Goal: Task Accomplishment & Management: Manage account settings

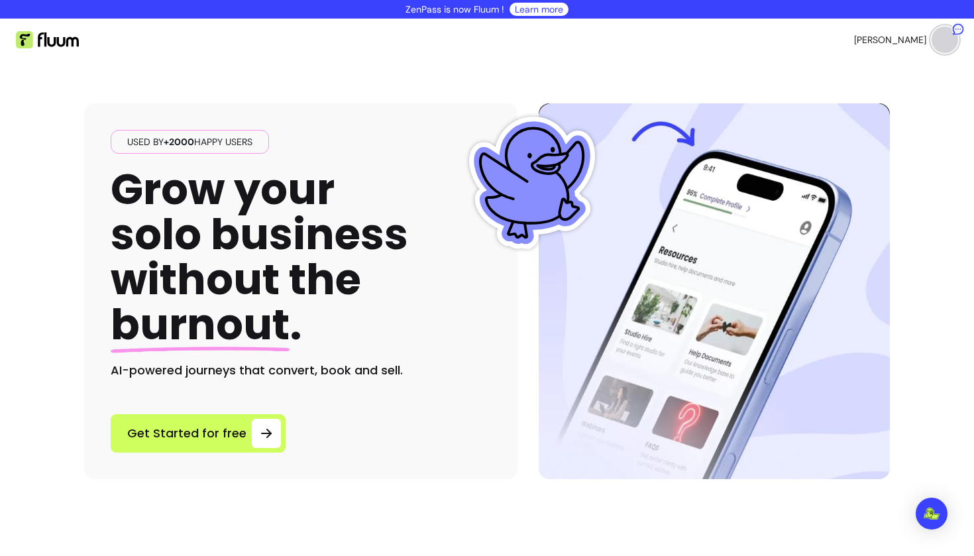
click at [871, 40] on ul "[PERSON_NAME]" at bounding box center [727, 40] width 460 height 42
click at [910, 36] on span "[PERSON_NAME]" at bounding box center [890, 39] width 72 height 13
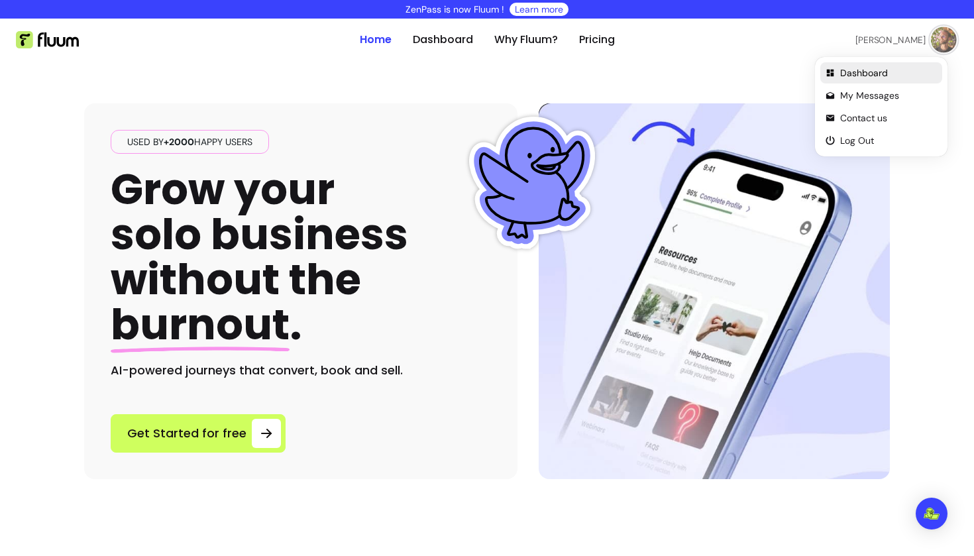
click at [869, 71] on span "Dashboard" at bounding box center [888, 72] width 97 height 13
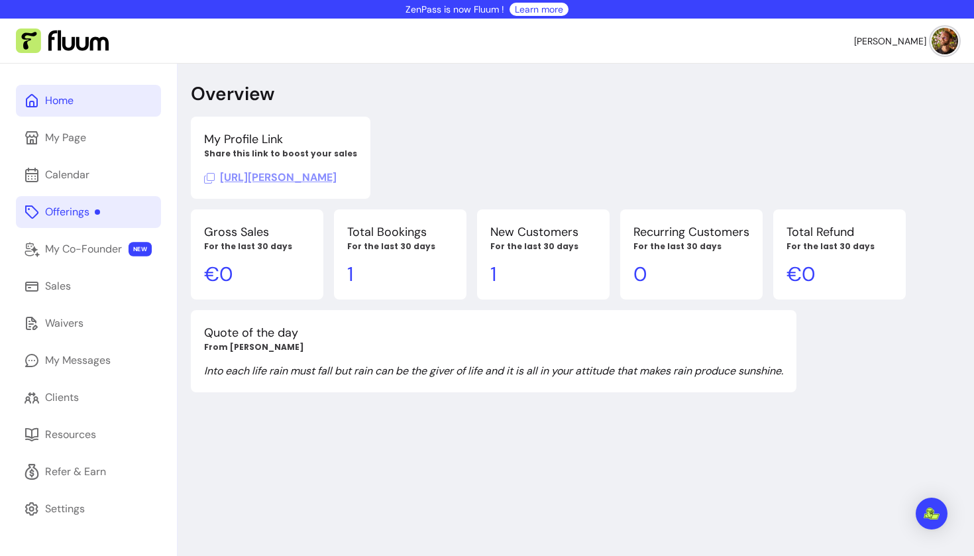
click at [72, 217] on div "Offerings" at bounding box center [72, 212] width 55 height 16
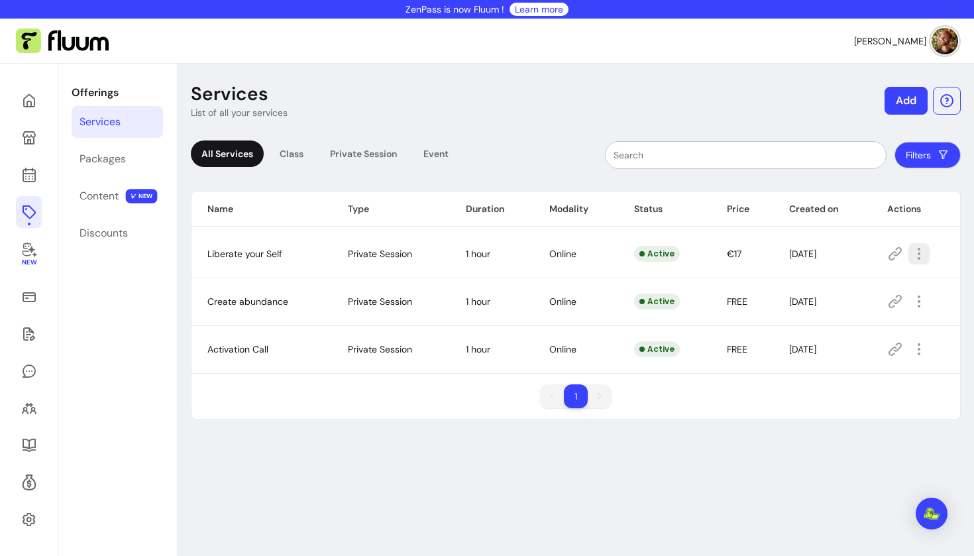
click at [914, 252] on icon "button" at bounding box center [919, 254] width 16 height 16
click at [849, 298] on span "Amend" at bounding box center [862, 299] width 97 height 13
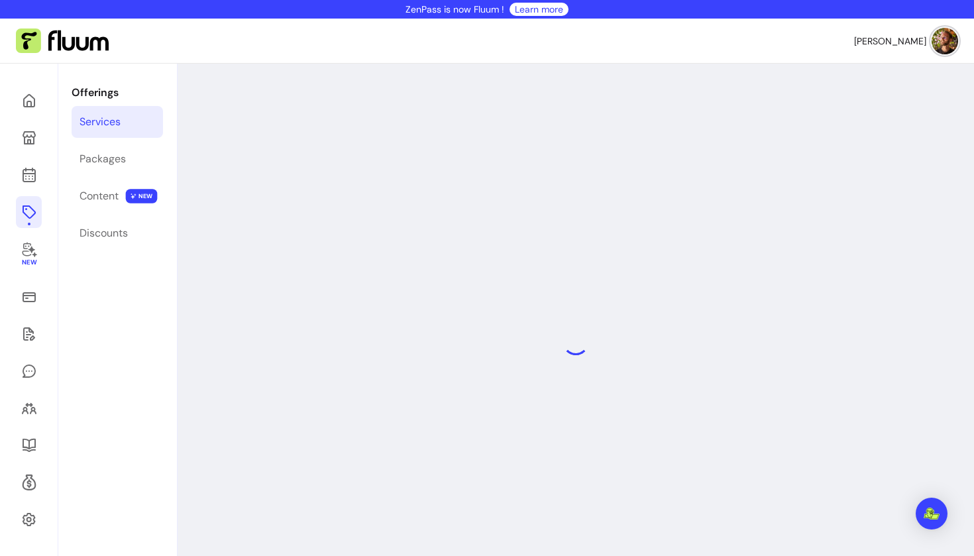
select select "**"
select select "***"
select select "****"
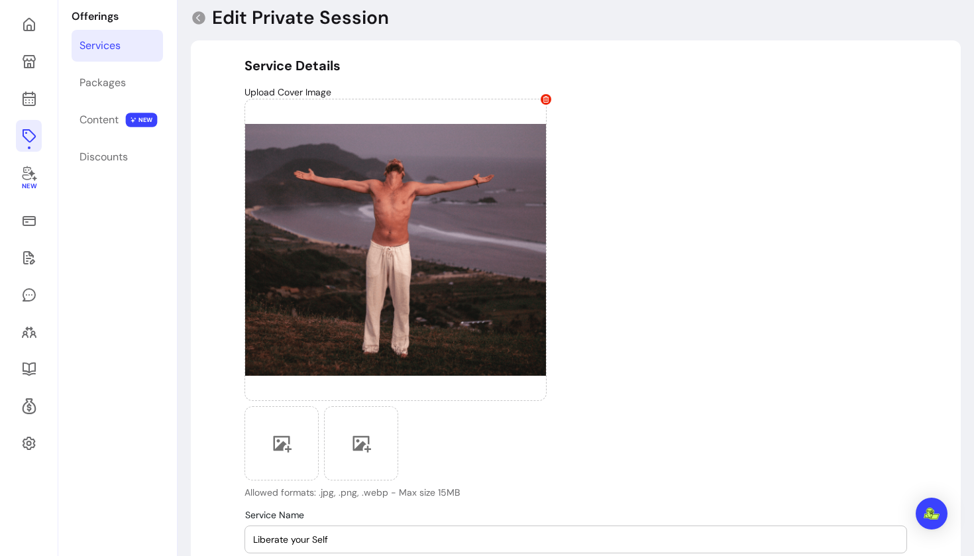
scroll to position [354, 0]
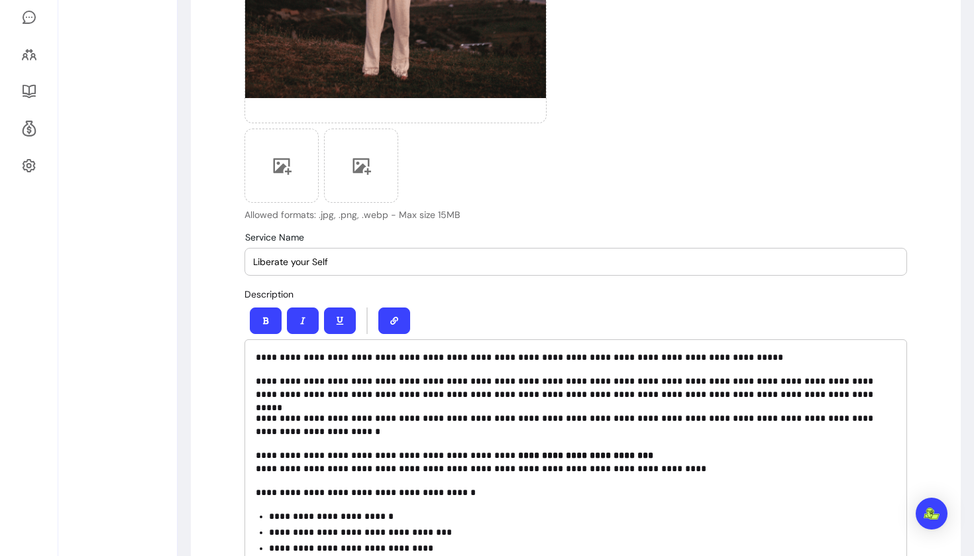
drag, startPoint x: 380, startPoint y: 261, endPoint x: 200, endPoint y: 247, distance: 180.0
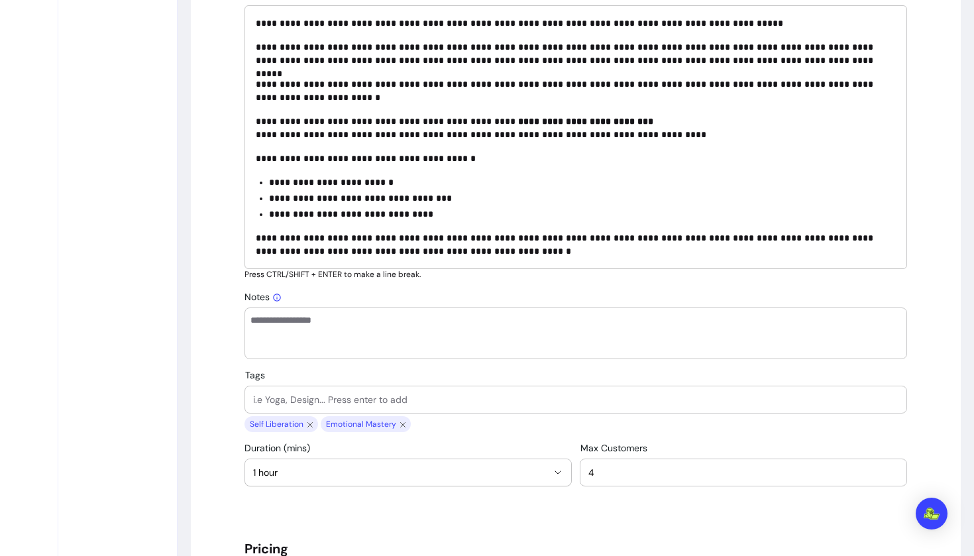
scroll to position [831, 0]
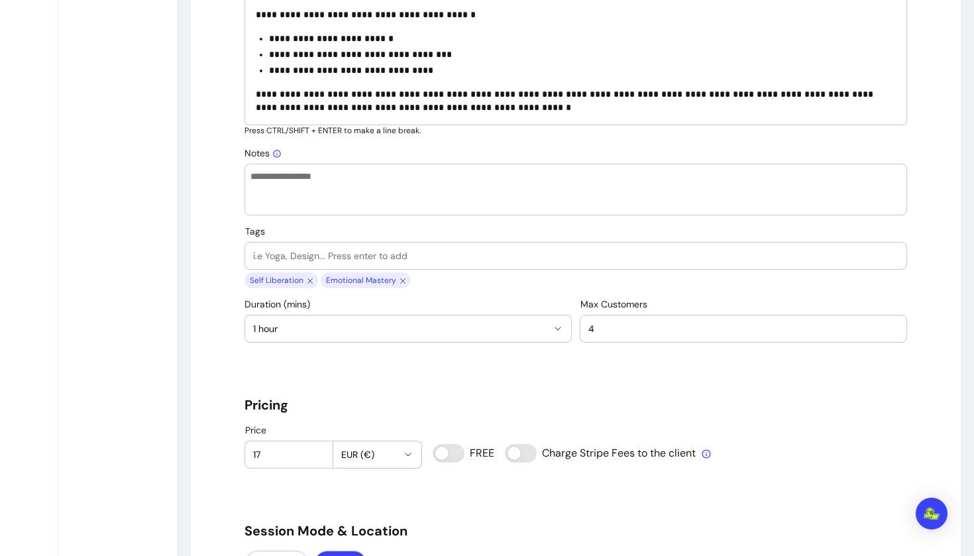
type input "Remember your passion"
click at [336, 322] on button "1 hour" at bounding box center [408, 328] width 326 height 26
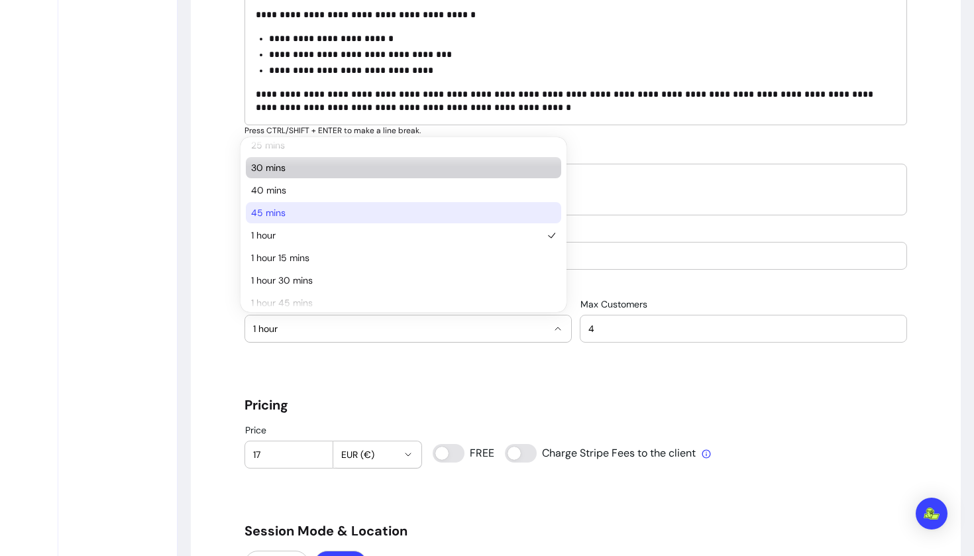
scroll to position [78, 0]
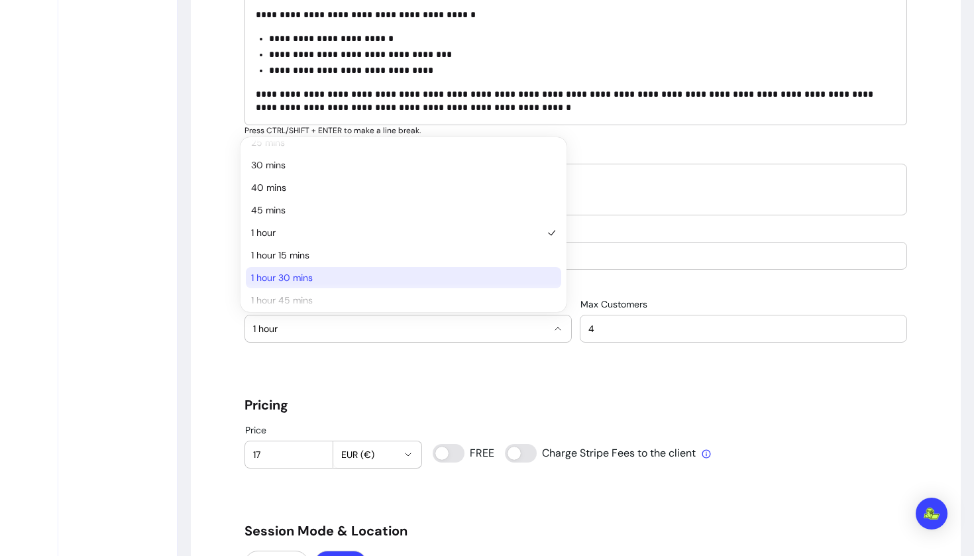
click at [317, 270] on li "1 hour 30 mins" at bounding box center [403, 277] width 315 height 21
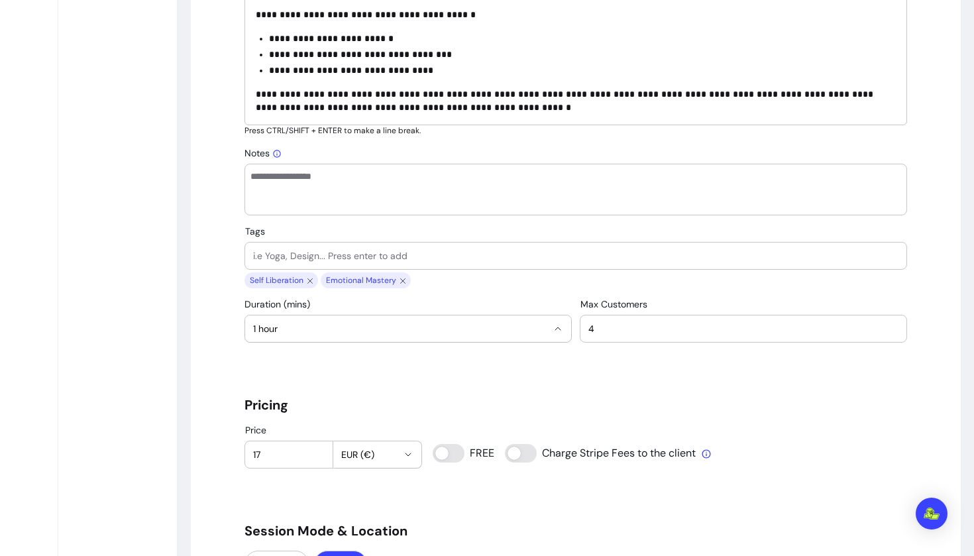
select select "**"
click at [469, 374] on div "**********" at bounding box center [575, 545] width 662 height 2489
click at [315, 453] on input "18" at bounding box center [289, 454] width 72 height 13
click at [315, 453] on input "19" at bounding box center [289, 454] width 72 height 13
type input "20"
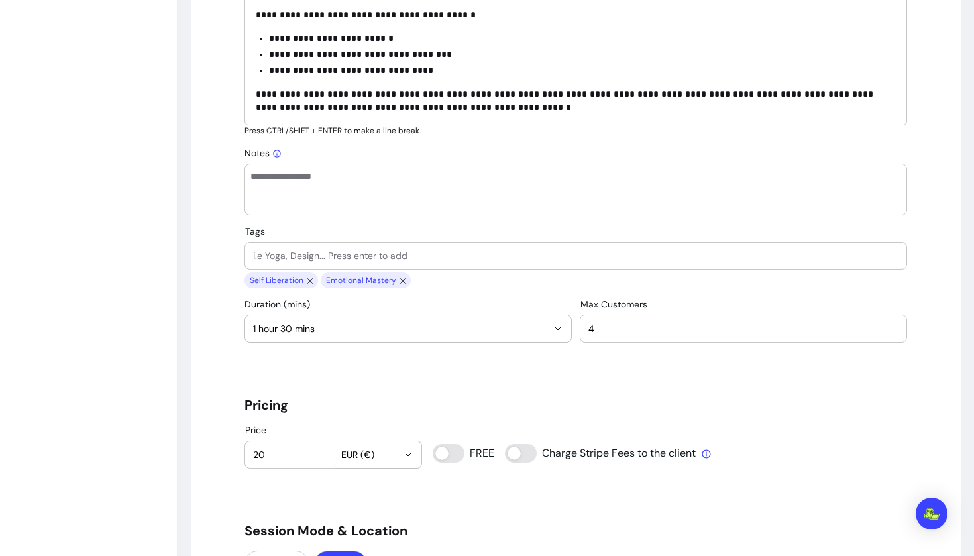
click at [315, 453] on input "20" at bounding box center [289, 454] width 72 height 13
click at [423, 382] on div "**********" at bounding box center [575, 545] width 662 height 2489
click at [411, 257] on input "Tags" at bounding box center [575, 255] width 645 height 13
type input "Purpose Discovery"
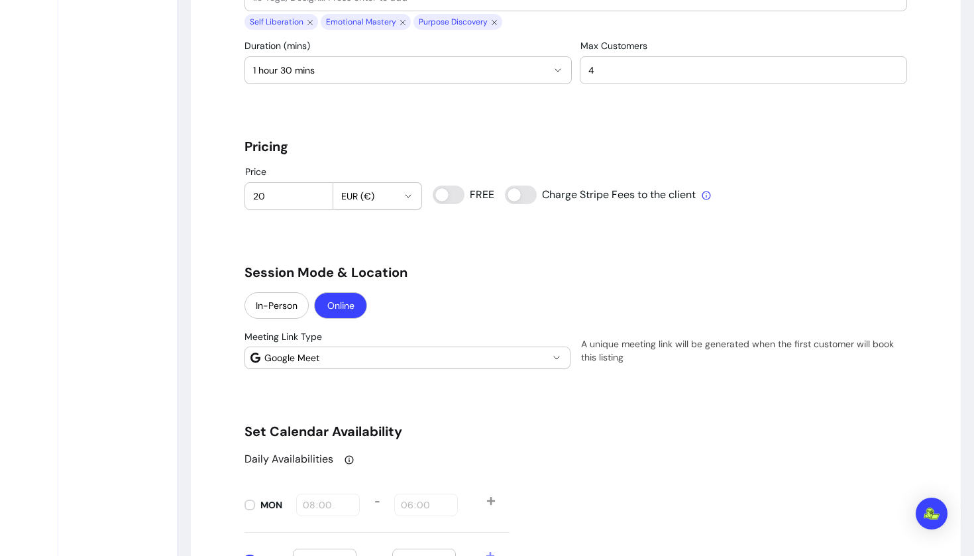
scroll to position [1276, 0]
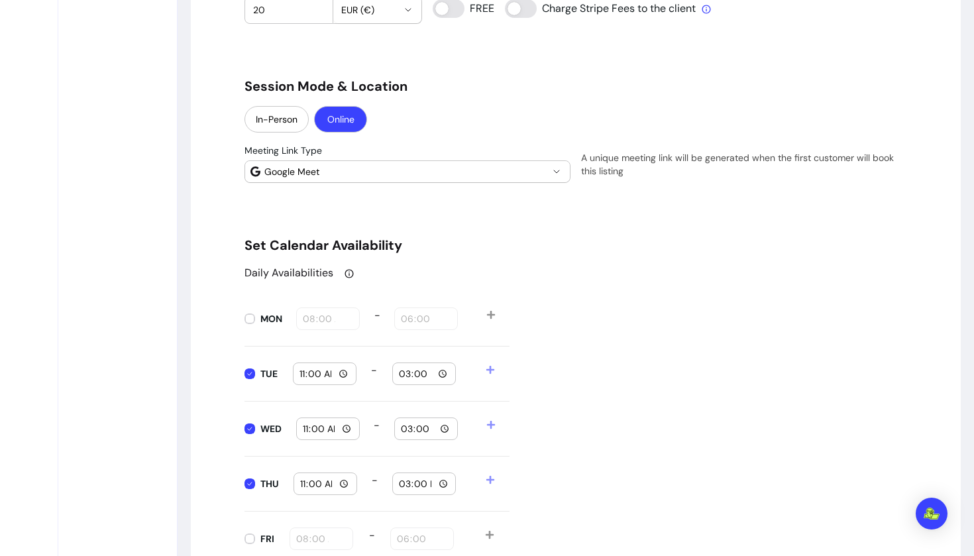
click at [551, 172] on icon "button" at bounding box center [556, 171] width 11 height 11
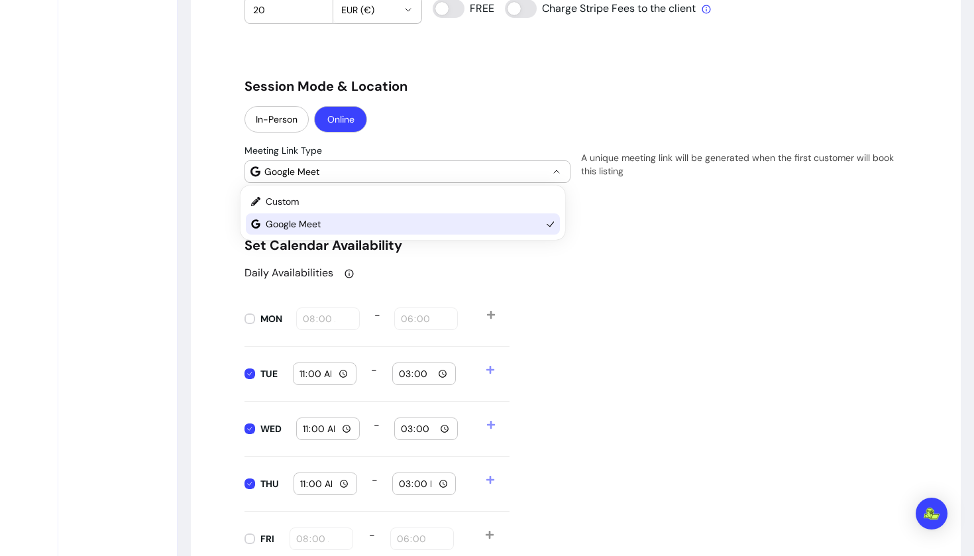
click at [551, 172] on icon "button" at bounding box center [556, 171] width 11 height 11
click at [623, 233] on div "**********" at bounding box center [575, 101] width 662 height 2489
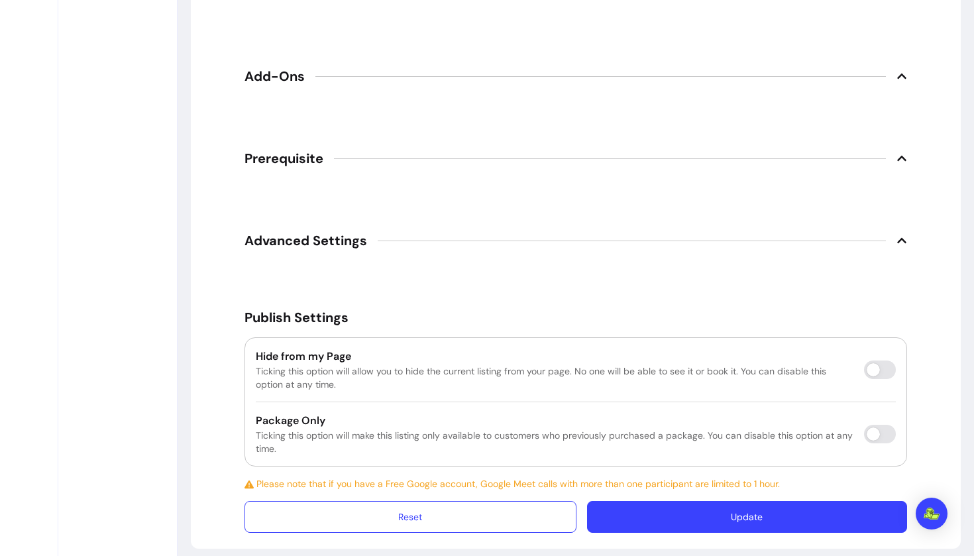
scroll to position [2100, 0]
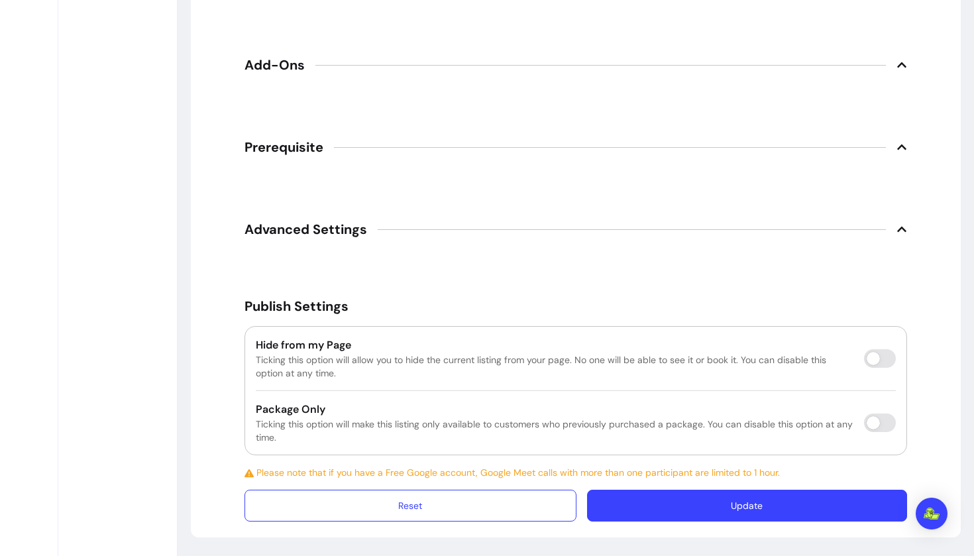
click at [709, 509] on button "Update" at bounding box center [747, 505] width 320 height 32
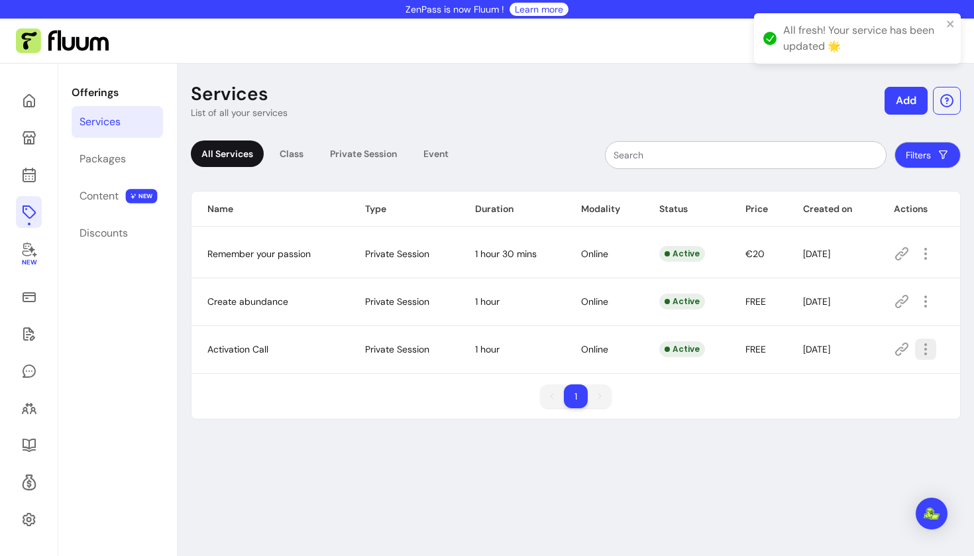
click at [919, 353] on icon "button" at bounding box center [925, 349] width 16 height 16
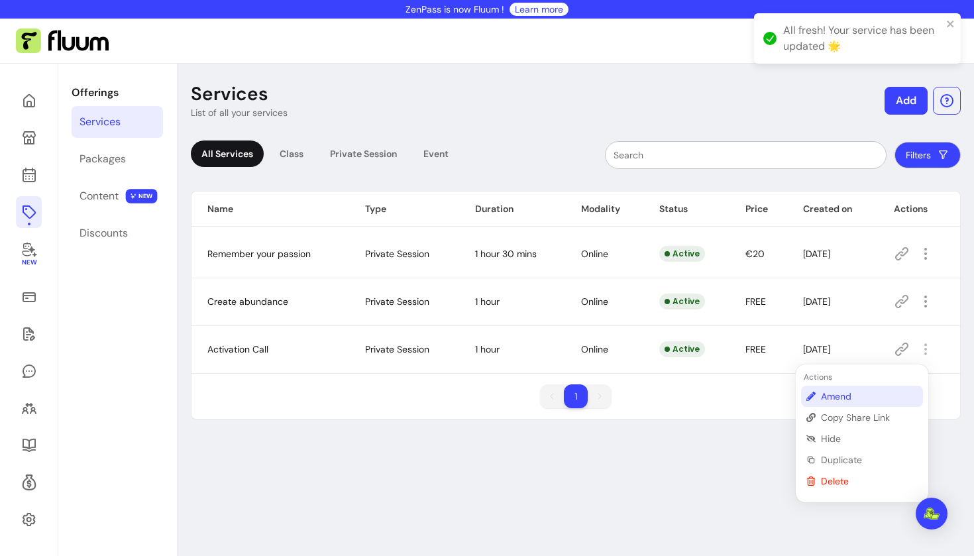
click at [863, 391] on span "Amend" at bounding box center [869, 395] width 97 height 13
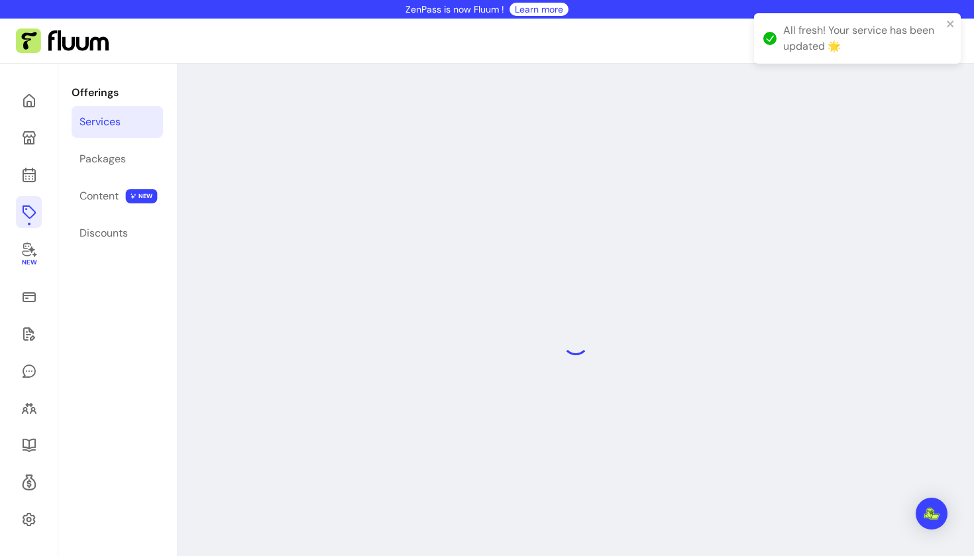
select select "**"
select select "***"
select select "****"
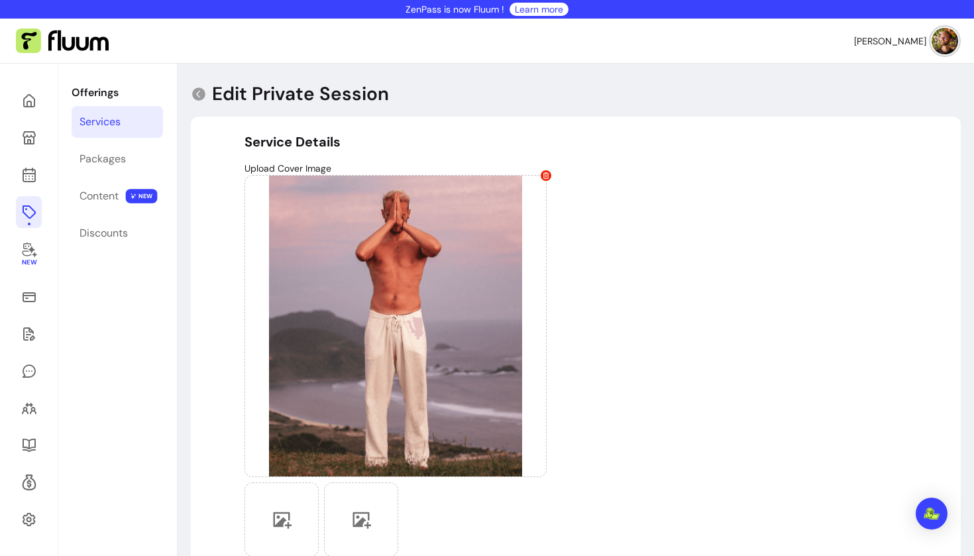
click at [127, 117] on link "Services" at bounding box center [117, 122] width 91 height 32
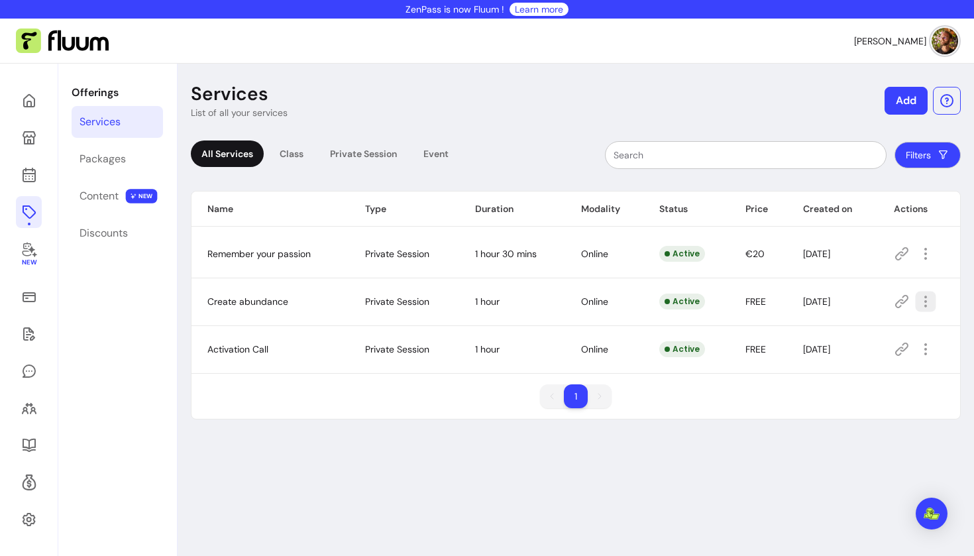
click at [917, 301] on icon "button" at bounding box center [924, 300] width 15 height 15
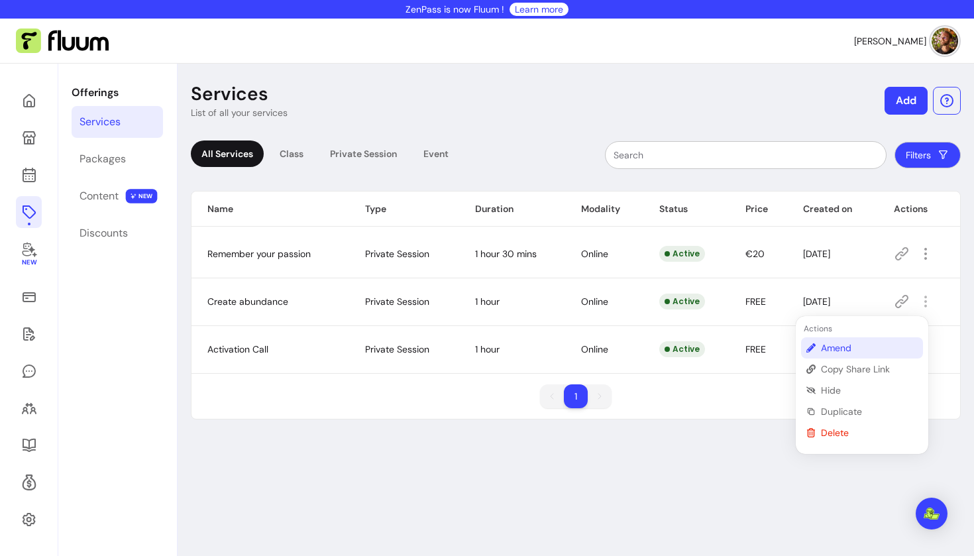
click at [860, 346] on span "Amend" at bounding box center [869, 347] width 97 height 13
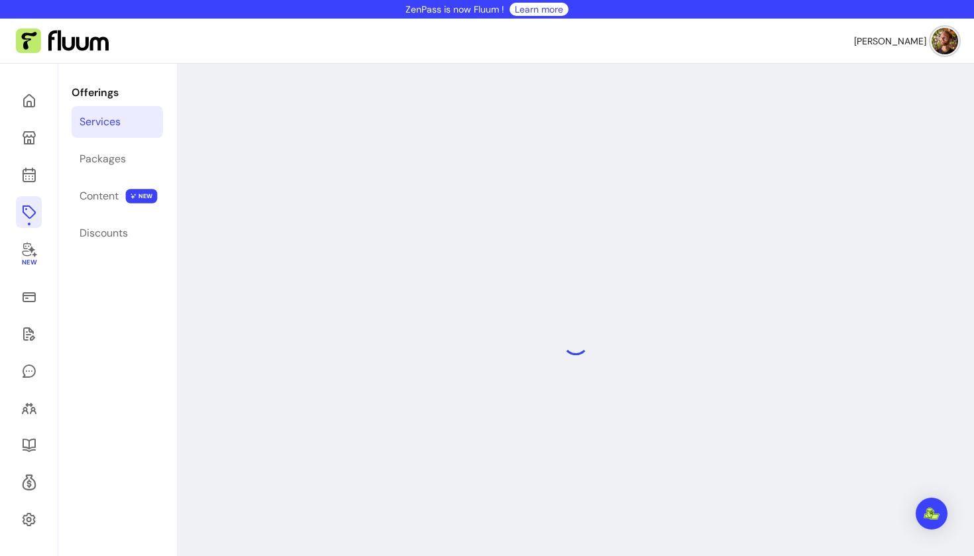
select select "**"
select select "***"
select select "****"
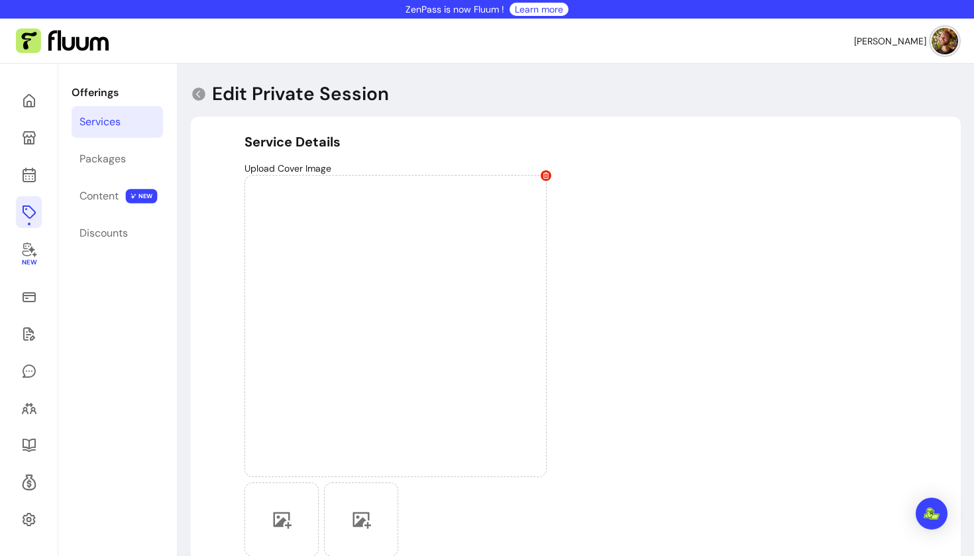
click at [121, 127] on link "Services" at bounding box center [117, 122] width 91 height 32
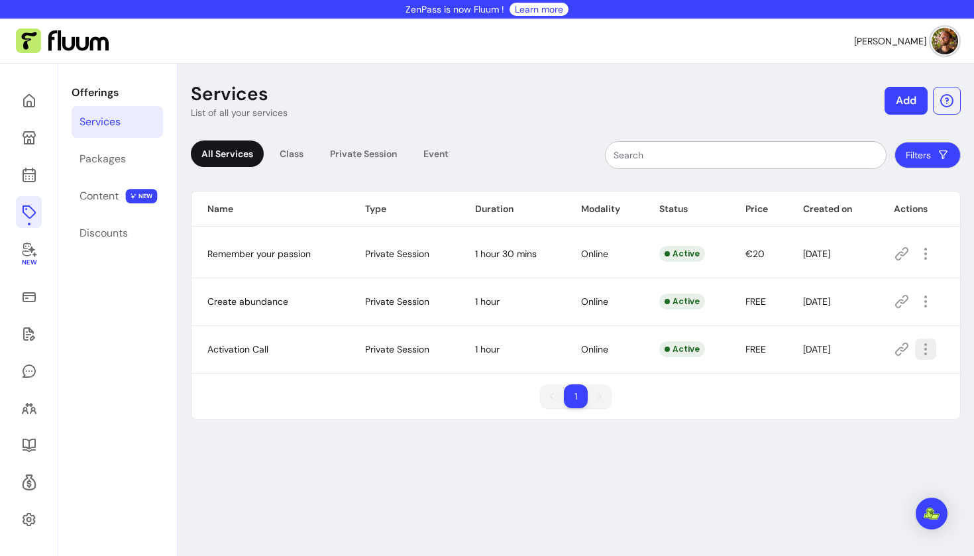
click at [915, 349] on button "button" at bounding box center [925, 348] width 21 height 21
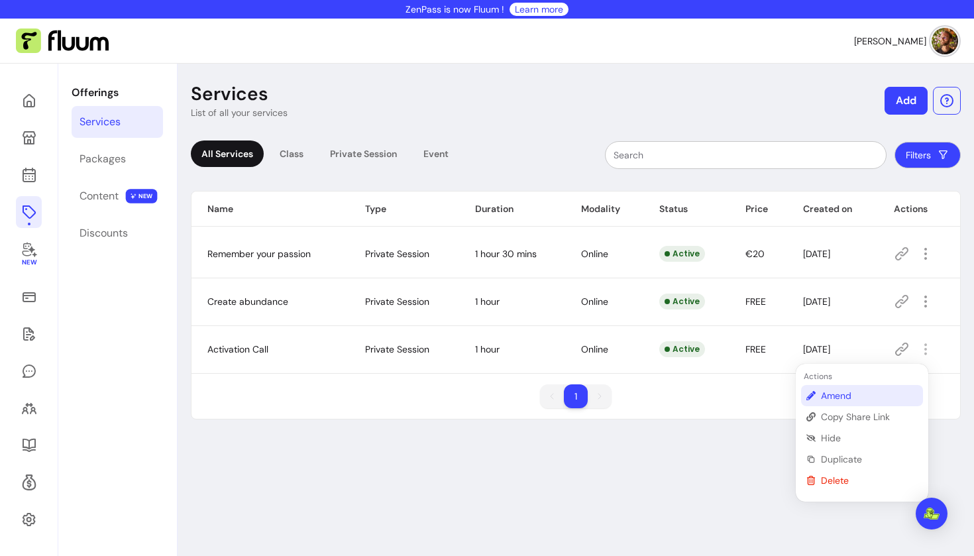
click at [870, 393] on span "Amend" at bounding box center [869, 395] width 97 height 13
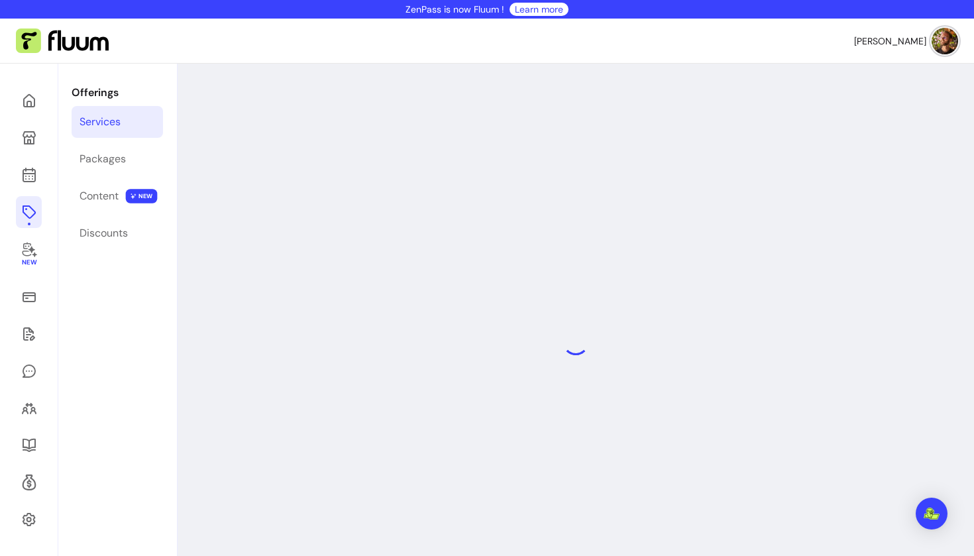
select select "**"
select select "***"
select select "****"
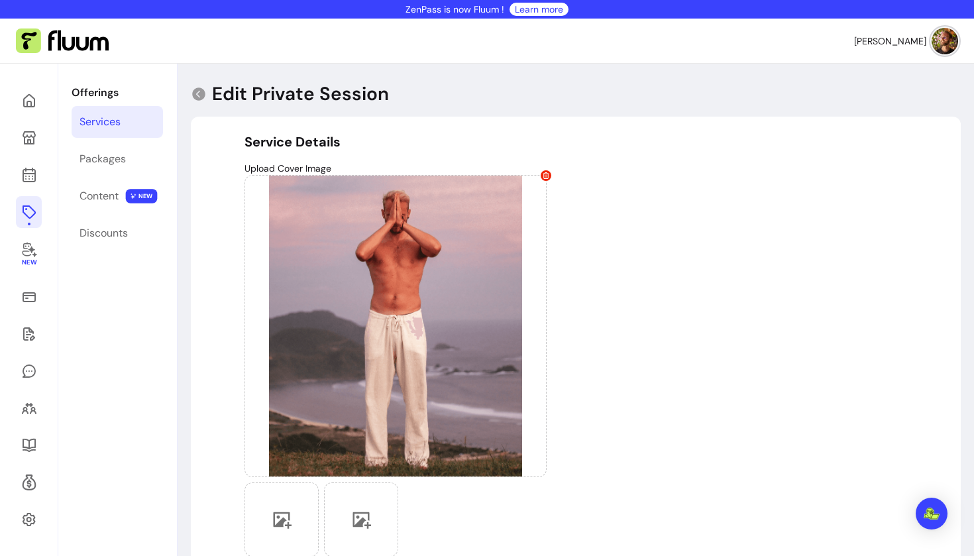
click at [121, 126] on div "Services" at bounding box center [99, 122] width 41 height 16
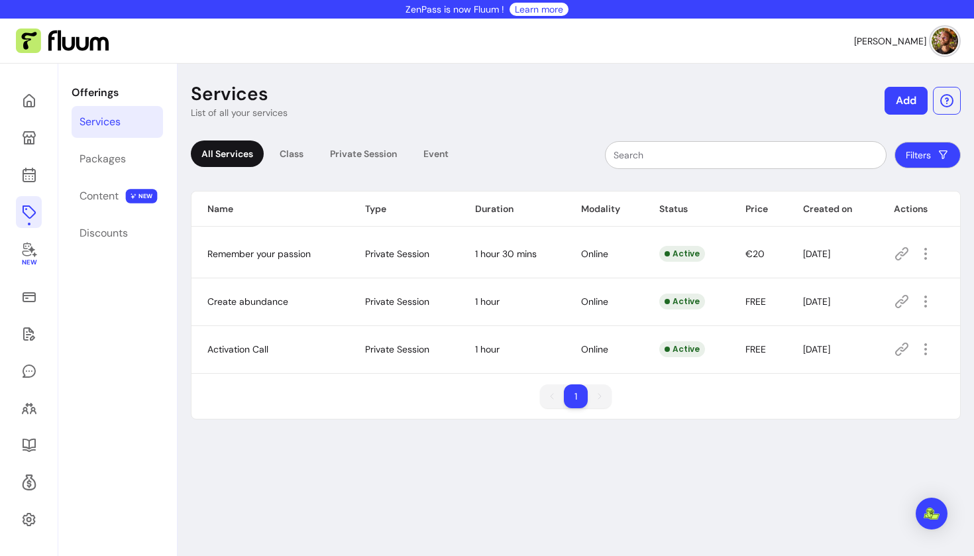
click at [656, 457] on div "Services List of all your services Add All Services Class Private Session Event…" at bounding box center [575, 342] width 796 height 556
click at [720, 488] on div "Services List of all your services Add All Services Class Private Session Event…" at bounding box center [575, 342] width 796 height 556
click at [919, 252] on icon "button" at bounding box center [924, 253] width 15 height 15
click at [841, 303] on span "Amend" at bounding box center [868, 299] width 97 height 13
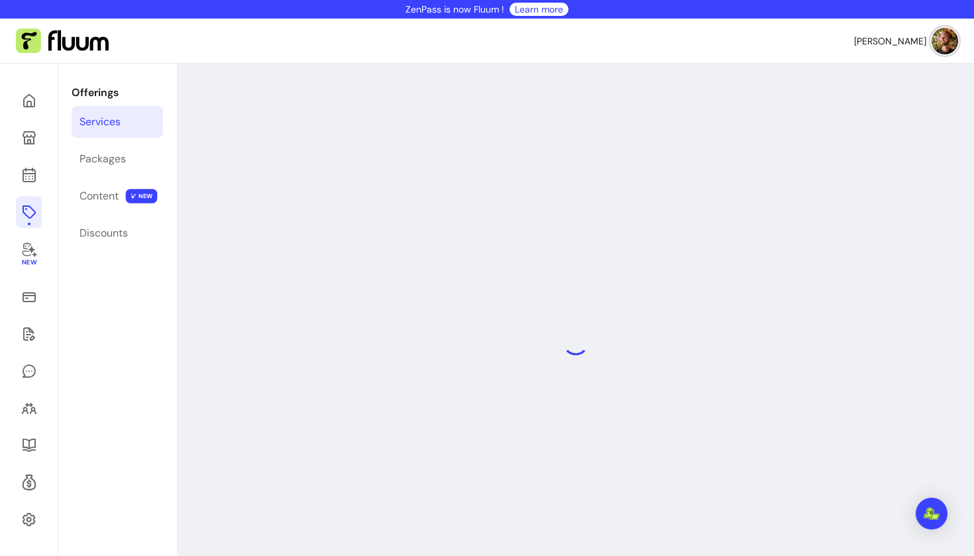
select select "**"
select select "***"
select select "****"
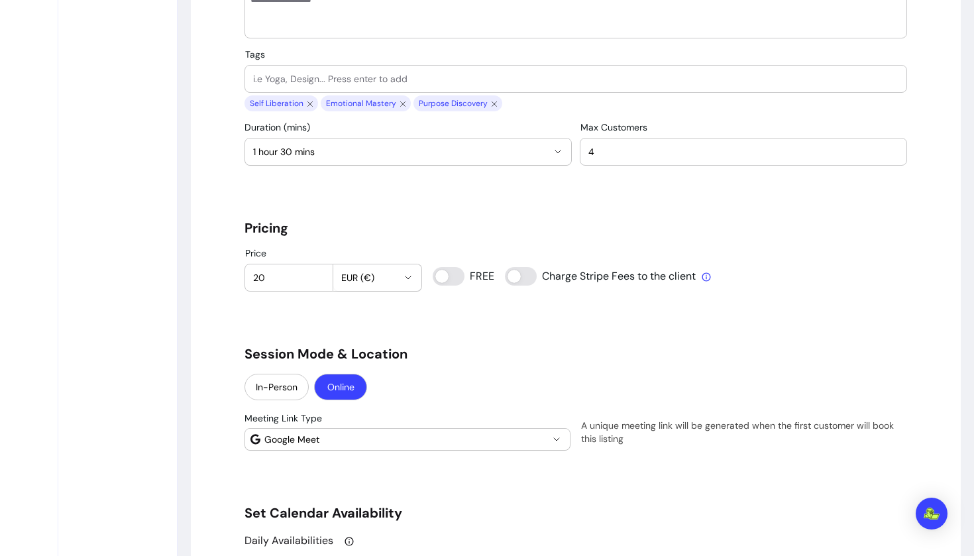
scroll to position [1477, 0]
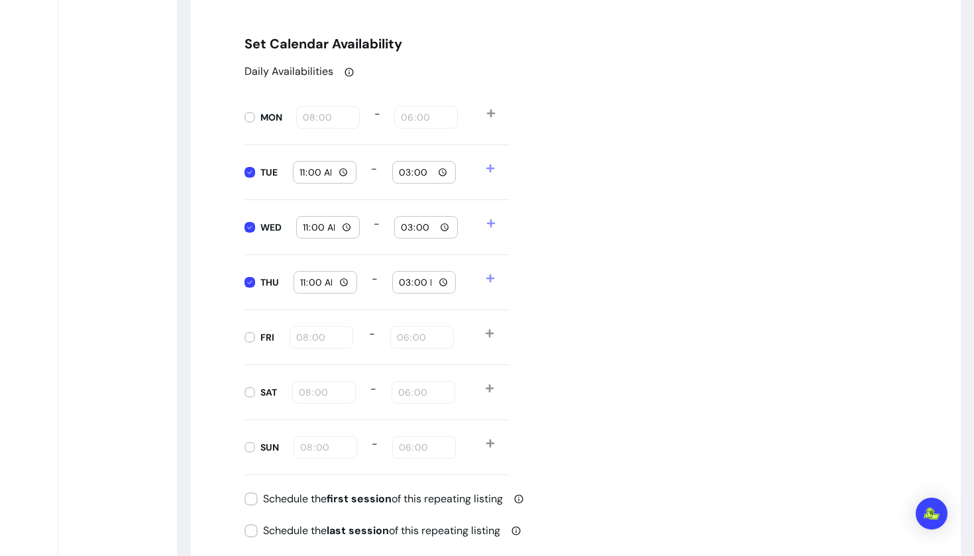
type input "08:00"
type input "18:00"
type input "08:00"
type input "18:00"
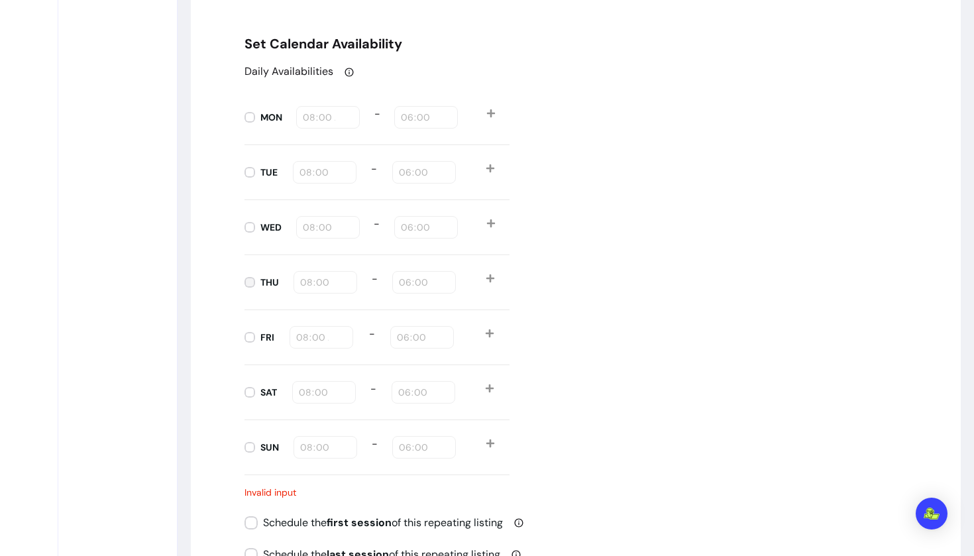
type input "08:00"
type input "18:00"
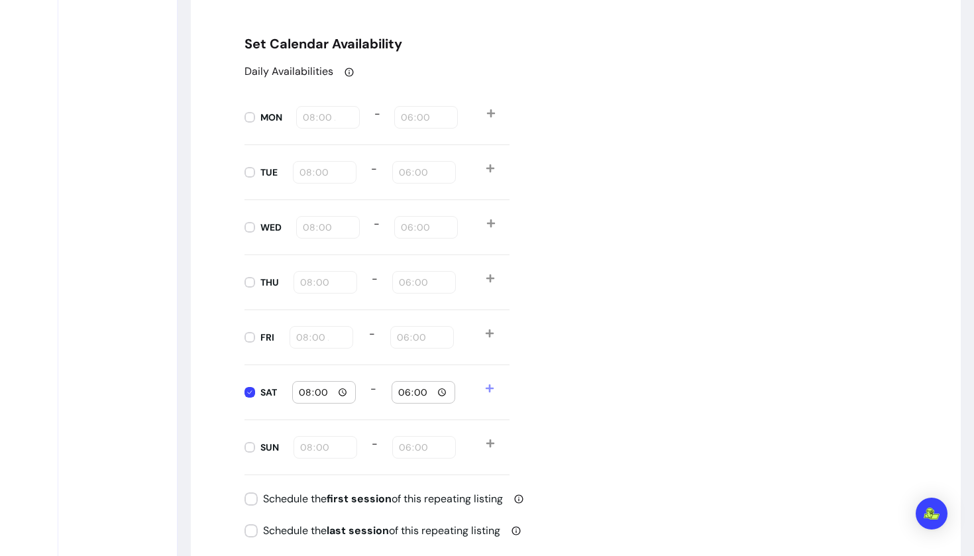
click at [326, 395] on input "08:00" at bounding box center [324, 392] width 52 height 15
click at [307, 391] on input "08:00" at bounding box center [324, 392] width 52 height 15
click at [301, 391] on input "08:00" at bounding box center [324, 392] width 52 height 15
type input "11:00"
click at [558, 376] on div "Daily Availabilities MON 08:00 - 18:00 TUE 08:00 - 18:00 WED 08:00 - 18:00 THU …" at bounding box center [575, 269] width 662 height 411
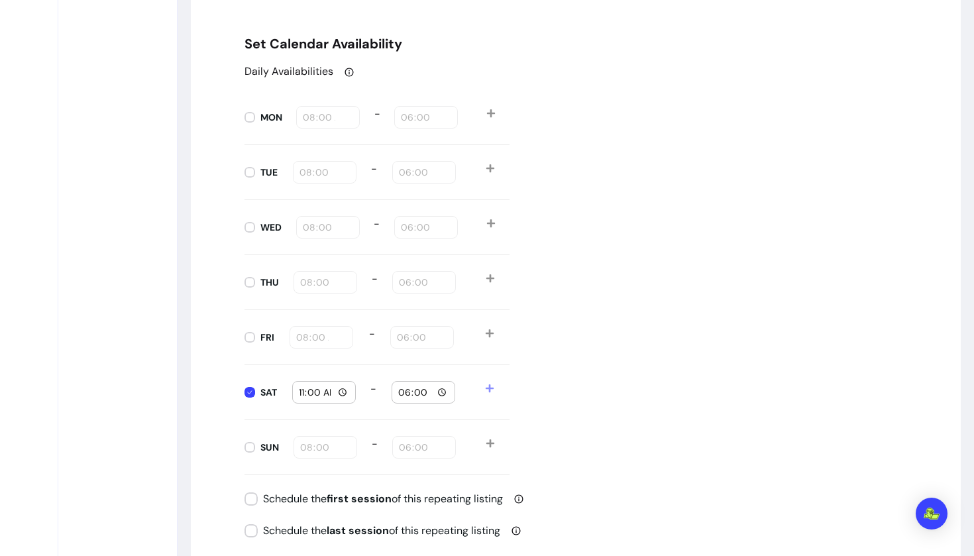
click at [402, 392] on input "18:00" at bounding box center [423, 392] width 52 height 15
click at [413, 391] on input "12:00" at bounding box center [423, 392] width 52 height 15
type input "12:30"
click at [683, 346] on div "Daily Availabilities MON 08:00 - 18:00 TUE 08:00 - 18:00 WED 08:00 - 18:00 THU …" at bounding box center [575, 269] width 662 height 411
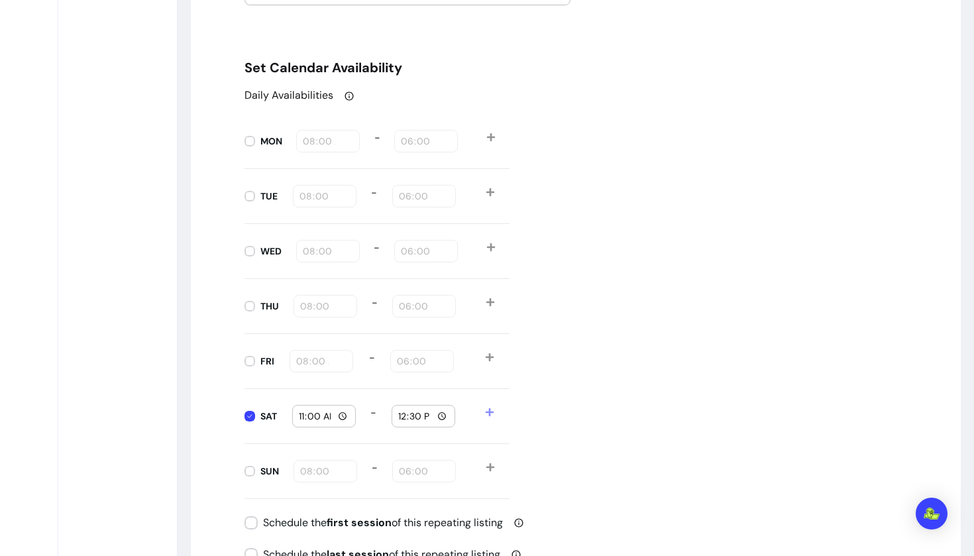
scroll to position [1260, 0]
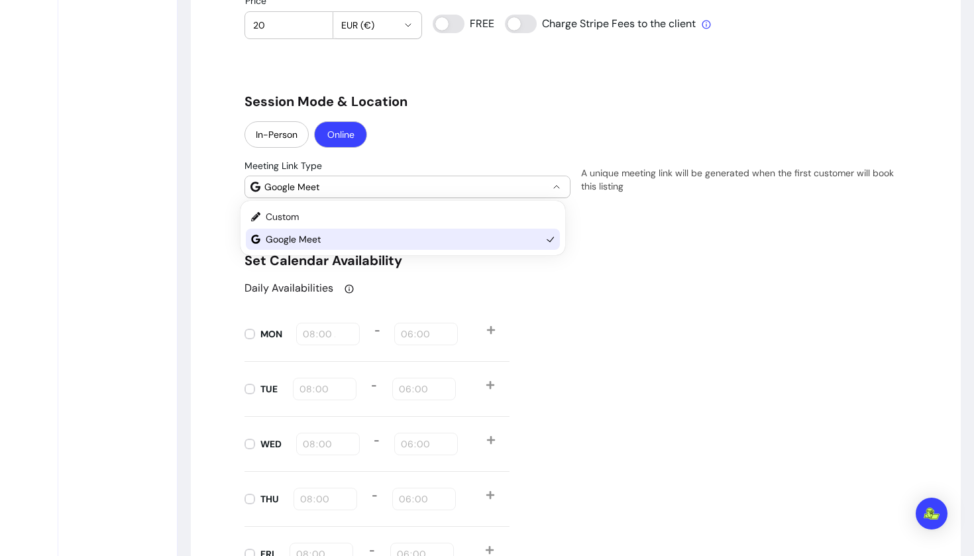
click at [424, 183] on span "Google Meet" at bounding box center [406, 186] width 284 height 13
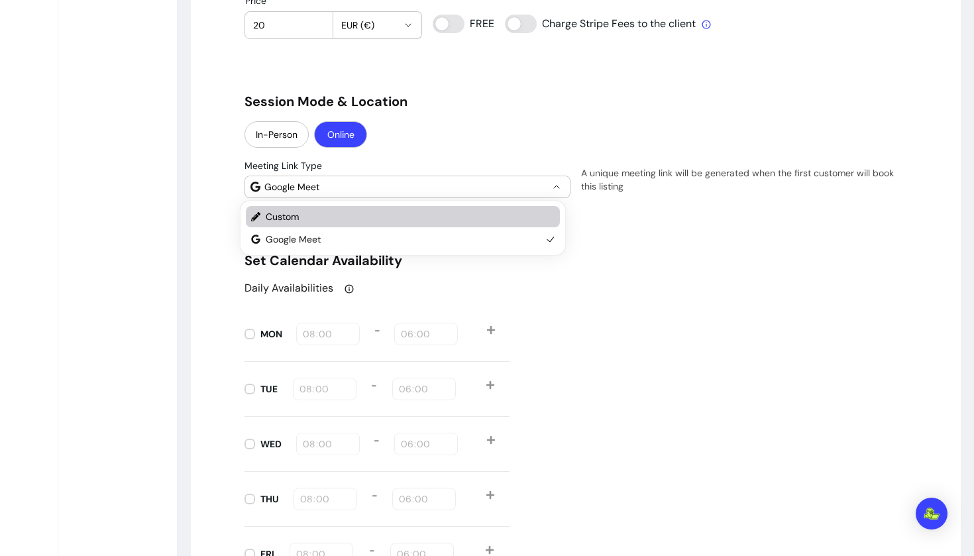
click at [383, 213] on span "Custom" at bounding box center [404, 216] width 276 height 13
select select "******"
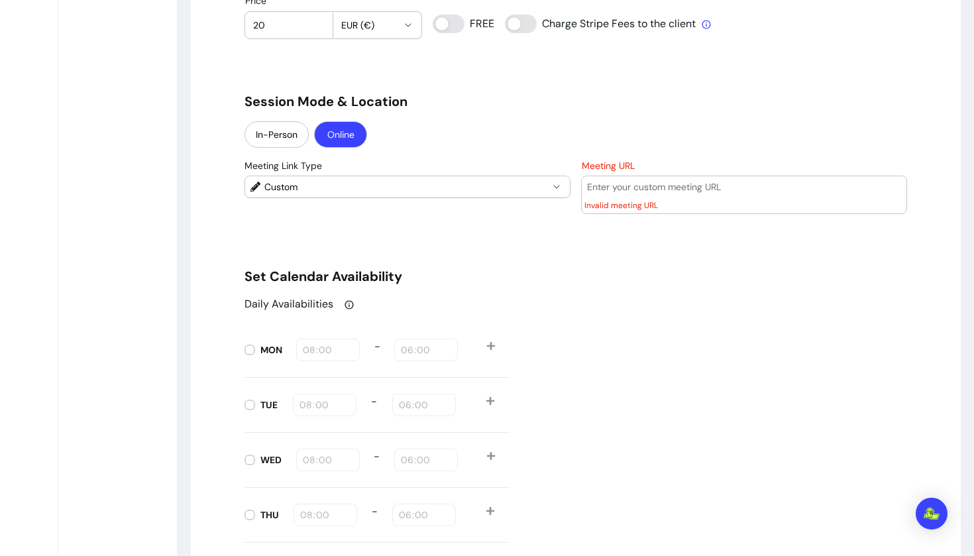
click at [638, 183] on input "Meeting URL" at bounding box center [744, 186] width 314 height 13
paste input "https://us06web.zoom.us/s/84172865736?pwd=FtexTQek0etD4ah5zun7X1Xhg0TBov.1#succ…"
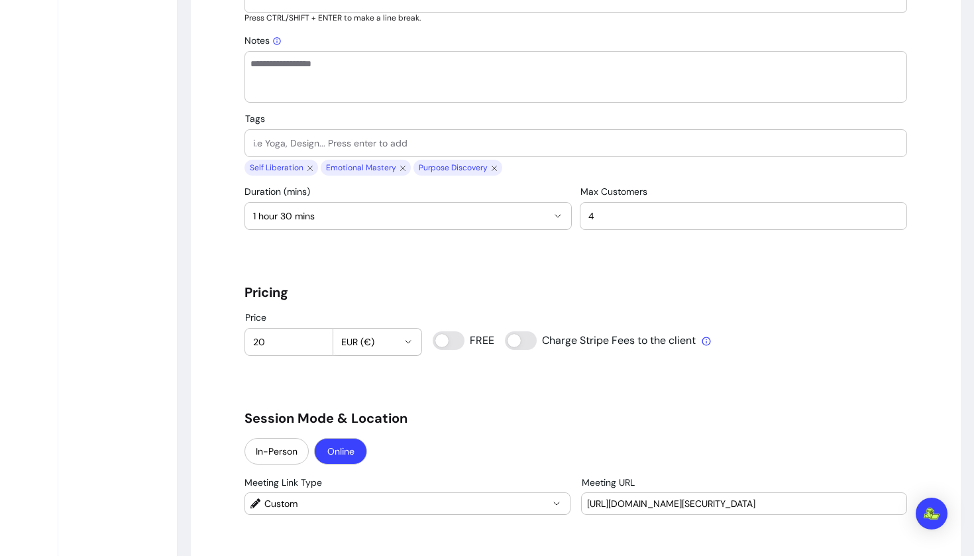
scroll to position [1101, 0]
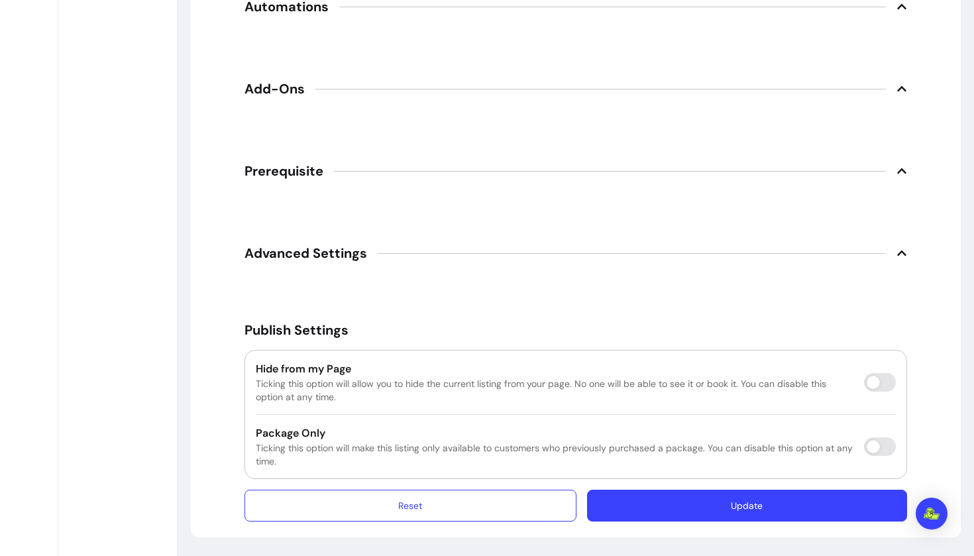
type input "https://us06web.zoom.us/s/84172865736?pwd=FtexTQek0etD4ah5zun7X1Xhg0TBov.1#succ…"
click at [723, 499] on button "Update" at bounding box center [747, 505] width 320 height 32
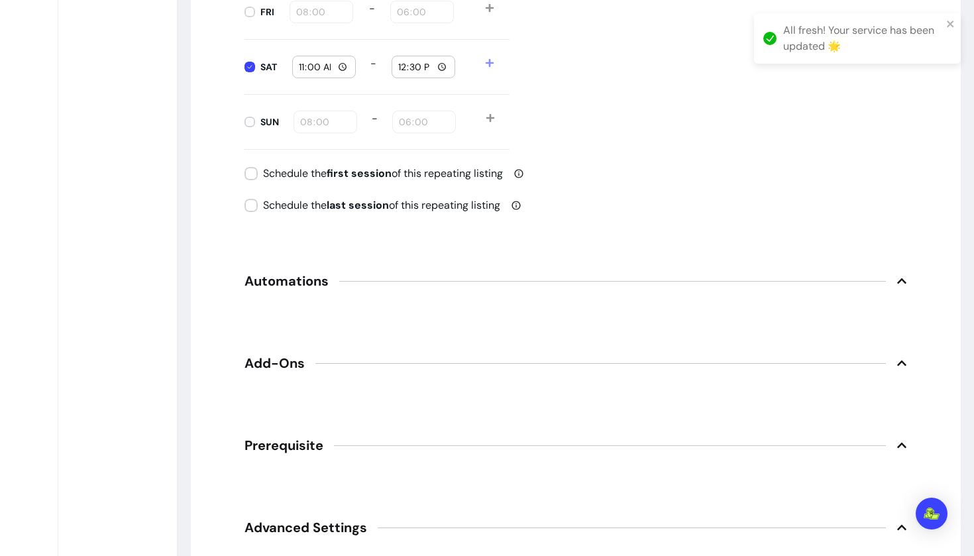
scroll to position [488, 0]
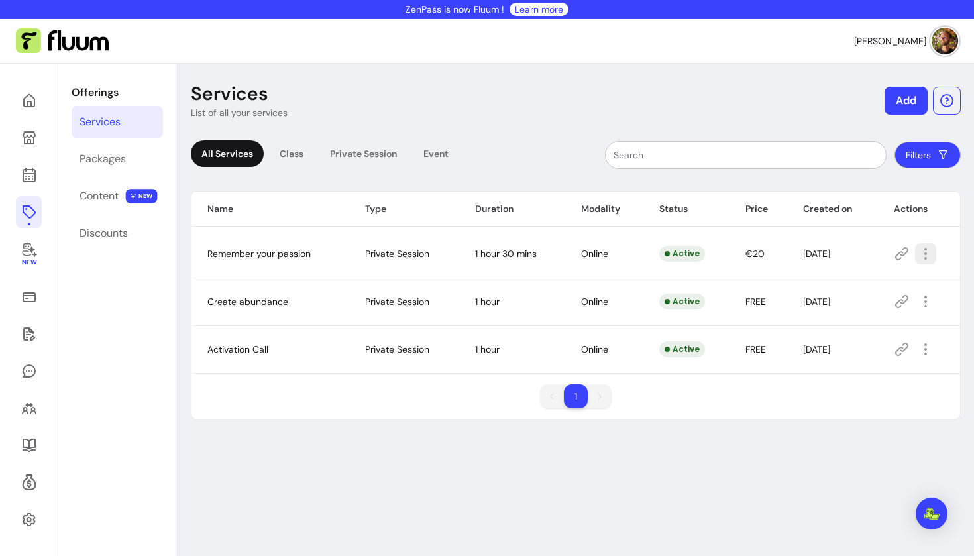
click at [921, 252] on icon "button" at bounding box center [925, 254] width 16 height 16
click at [857, 301] on span "Amend" at bounding box center [869, 299] width 97 height 13
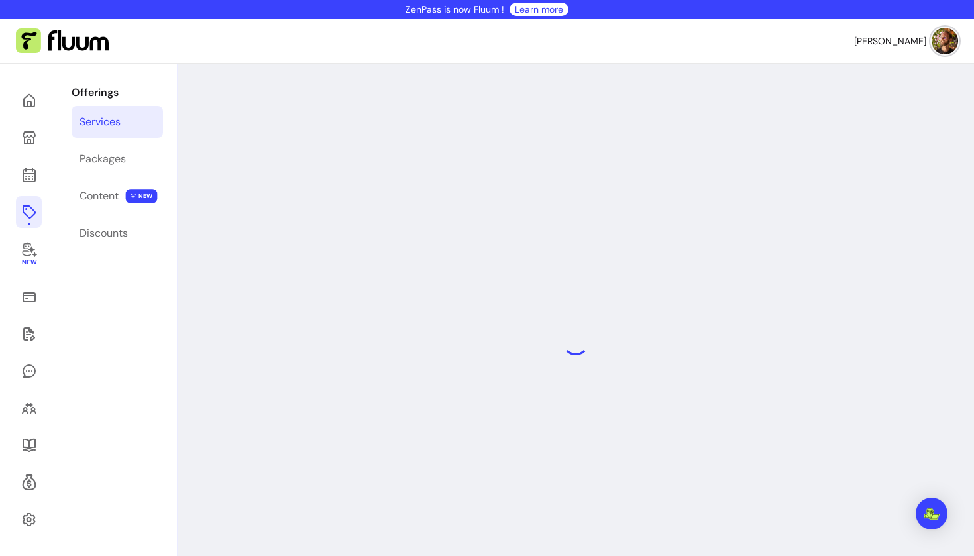
select select "**"
select select "***"
select select "******"
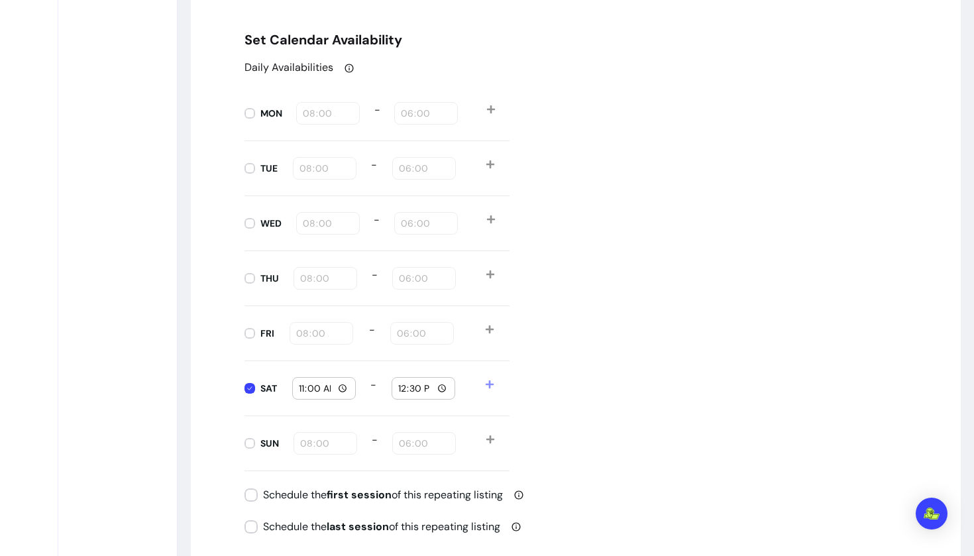
scroll to position [1239, 0]
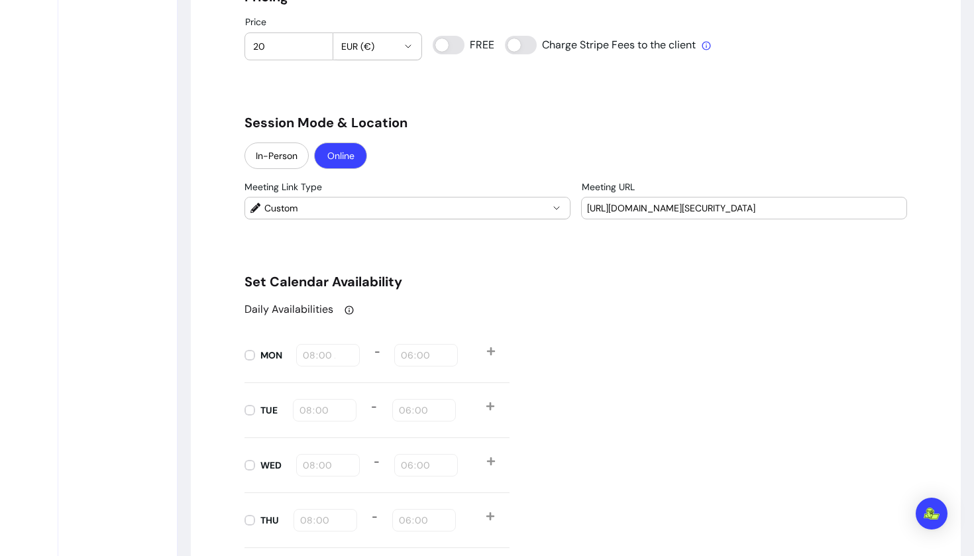
drag, startPoint x: 631, startPoint y: 205, endPoint x: 646, endPoint y: 209, distance: 16.6
click at [631, 205] on input "https://us06web.zoom.us/s/84172865736?pwd=FtexTQek0etD4ah5zun7X1Xhg0TBov.1#succ…" at bounding box center [744, 207] width 314 height 13
paste input "j/84172865736?pwd=FtexTQek0etD4ah5zun7X1Xhg0TBov.1"
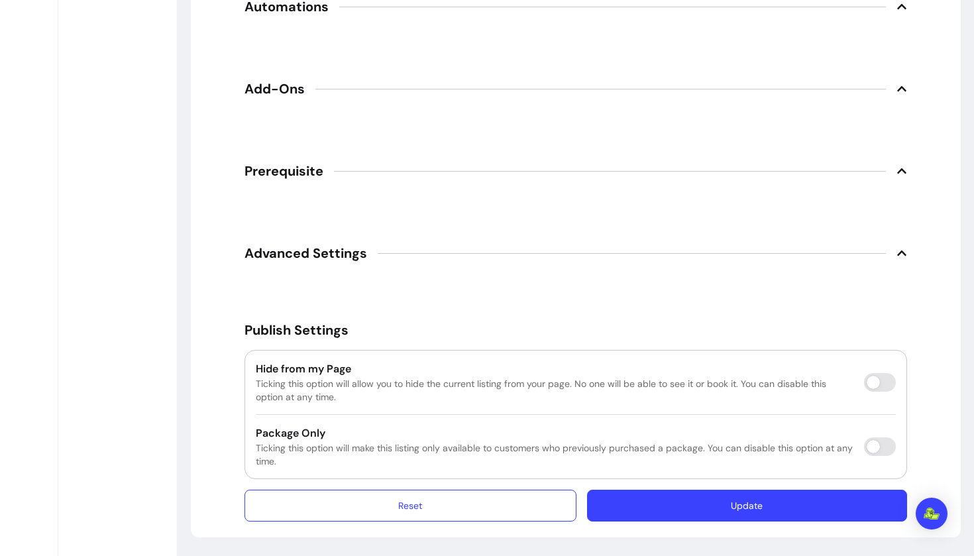
type input "https://us06web.zoom.us/j/84172865736?pwd=FtexTQek0etD4ah5zun7X1Xhg0TBov.1"
click at [705, 503] on button "Update" at bounding box center [747, 505] width 320 height 32
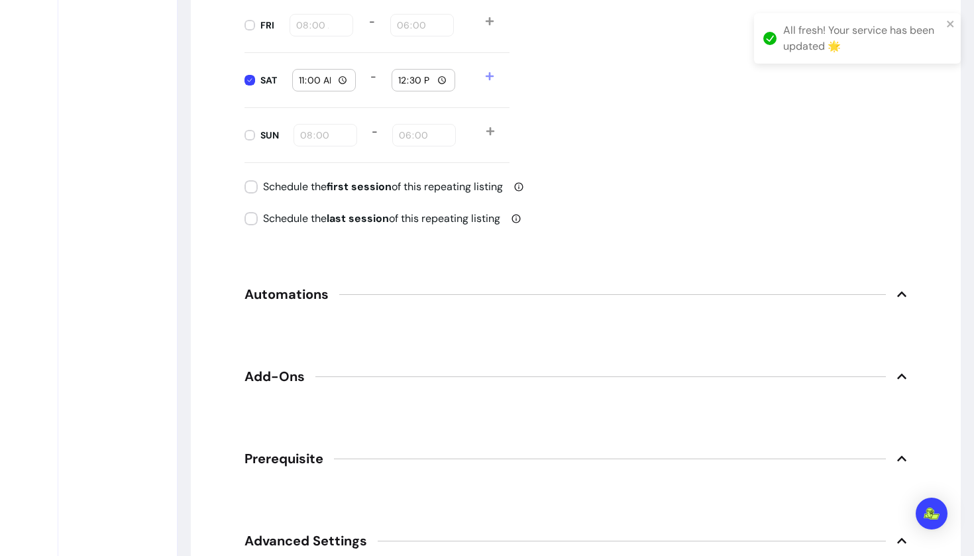
scroll to position [0, 0]
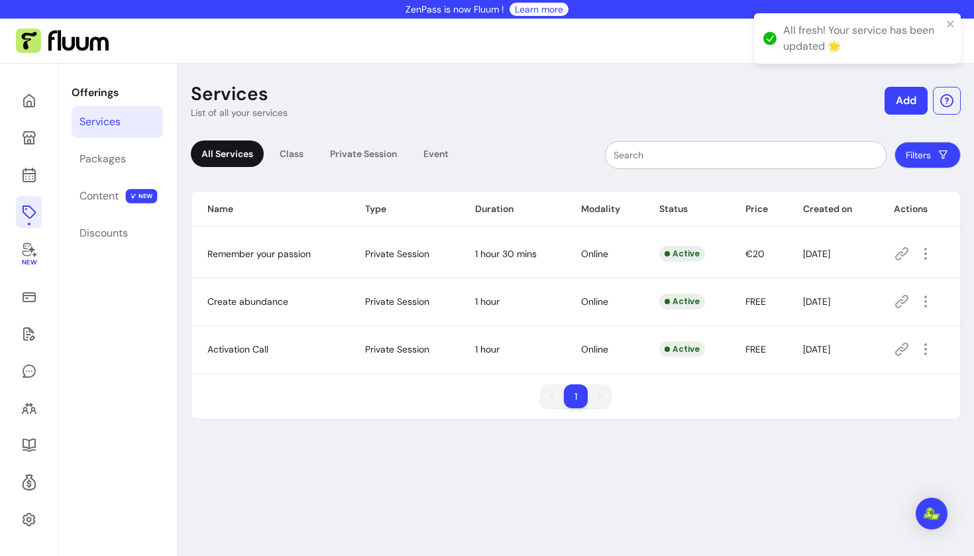
click at [893, 252] on icon at bounding box center [901, 254] width 16 height 16
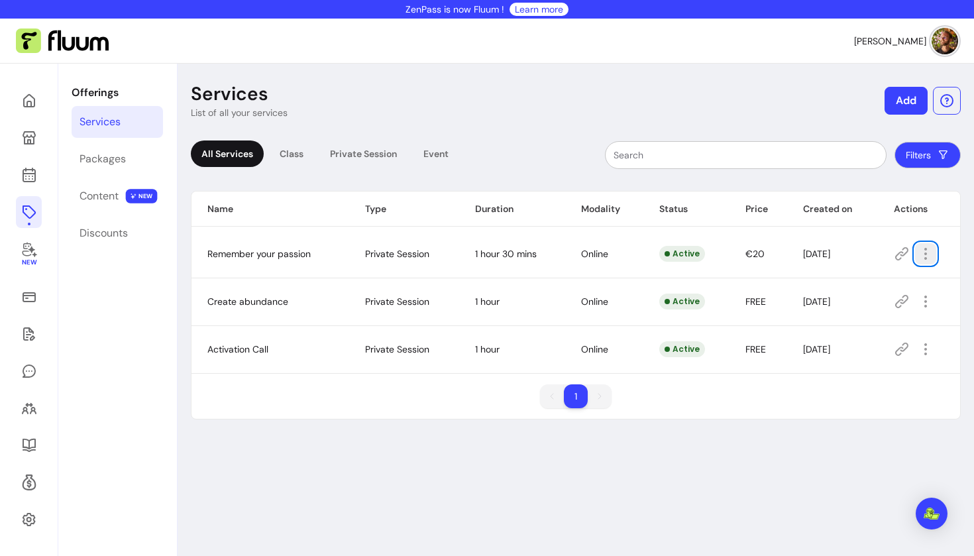
click at [917, 255] on icon "button" at bounding box center [925, 254] width 16 height 16
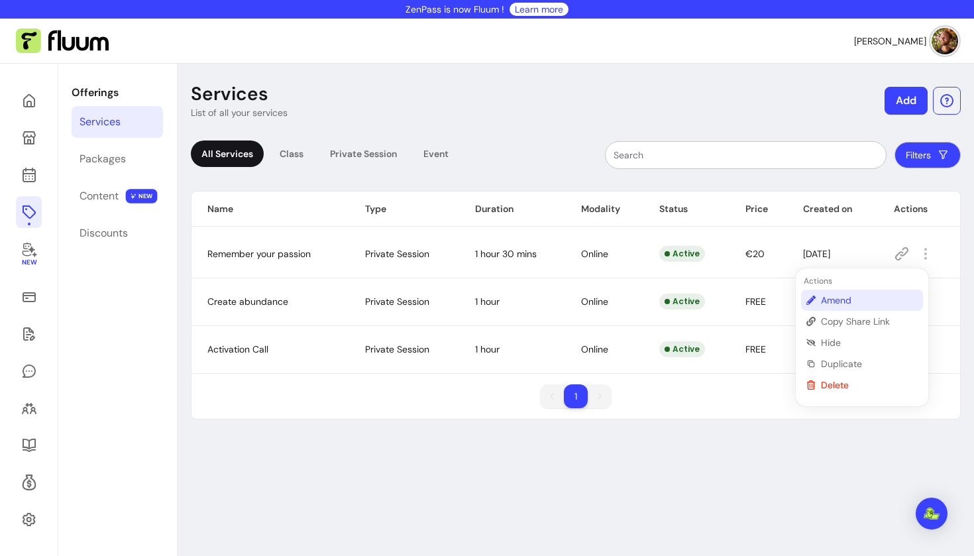
click at [862, 298] on span "Amend" at bounding box center [869, 299] width 97 height 13
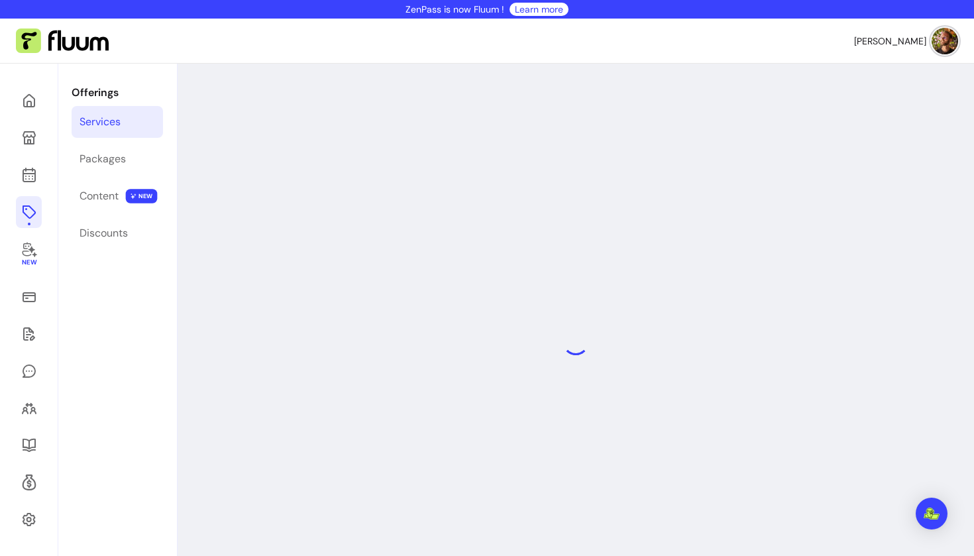
select select "**"
select select "***"
select select "******"
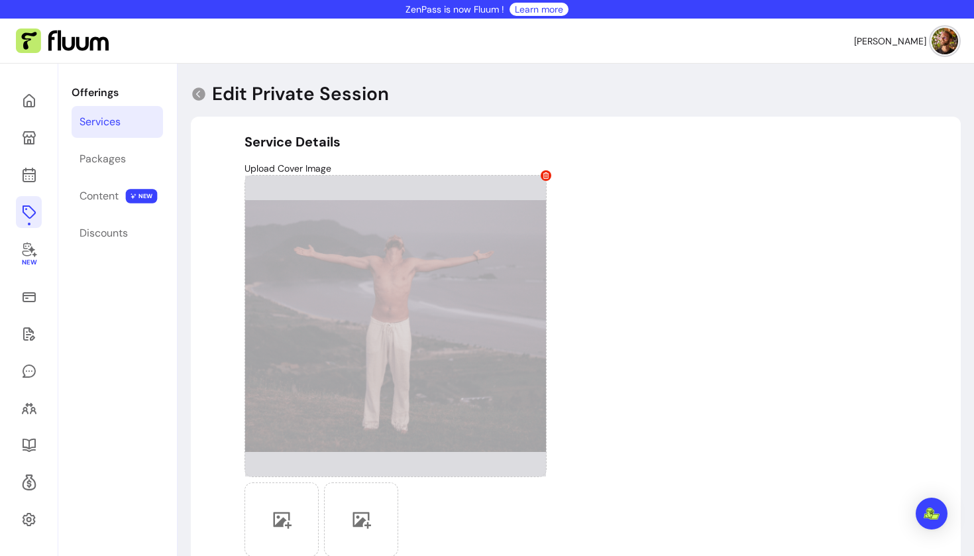
scroll to position [583, 0]
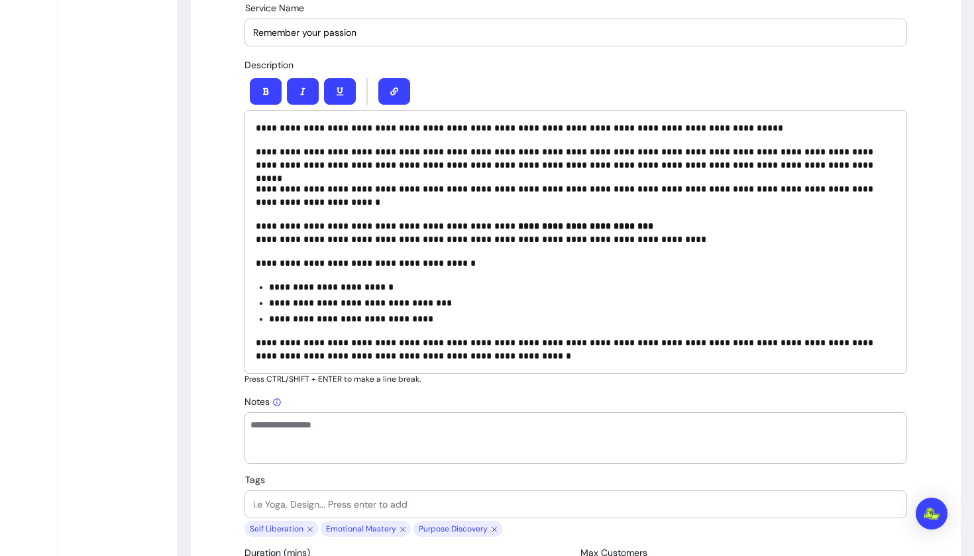
click at [283, 127] on p "**********" at bounding box center [576, 127] width 640 height 13
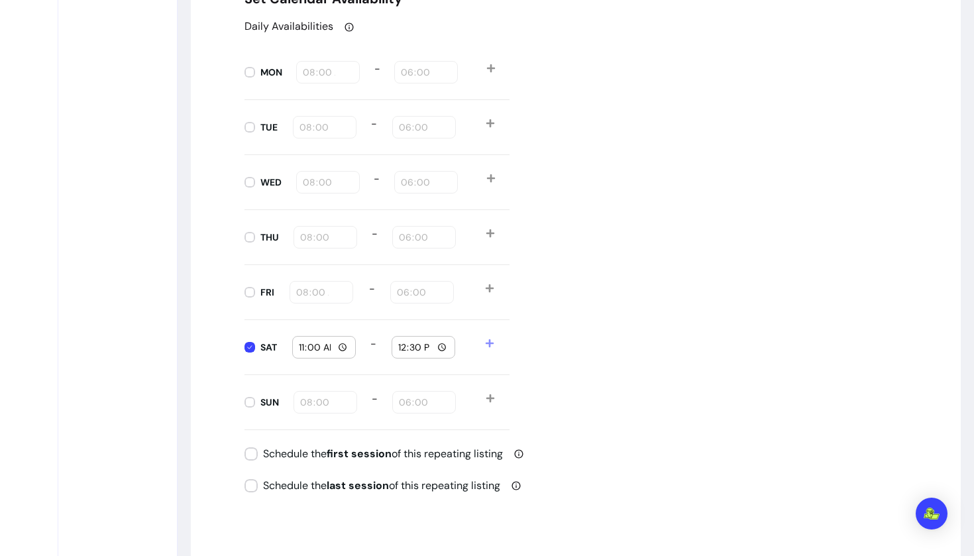
scroll to position [0, 0]
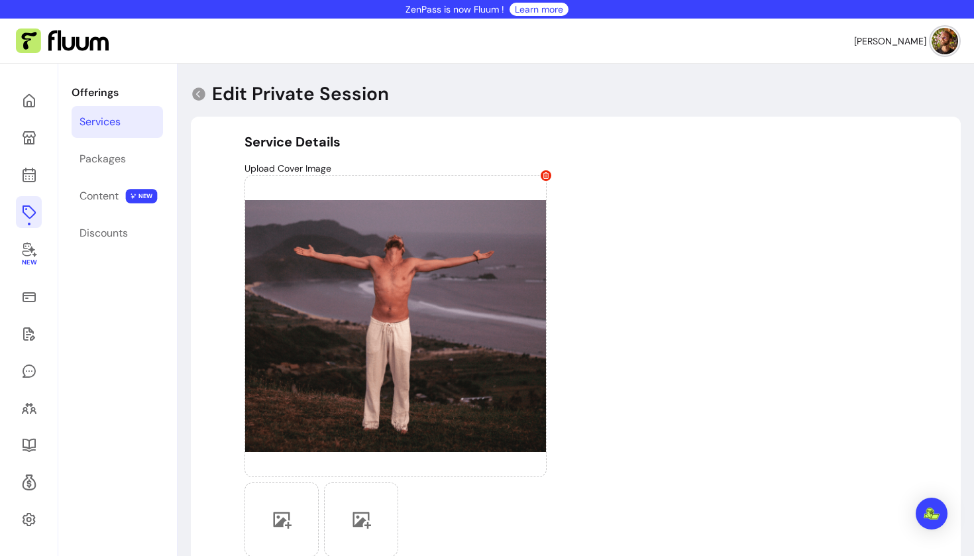
click at [116, 125] on div "Services" at bounding box center [99, 122] width 41 height 16
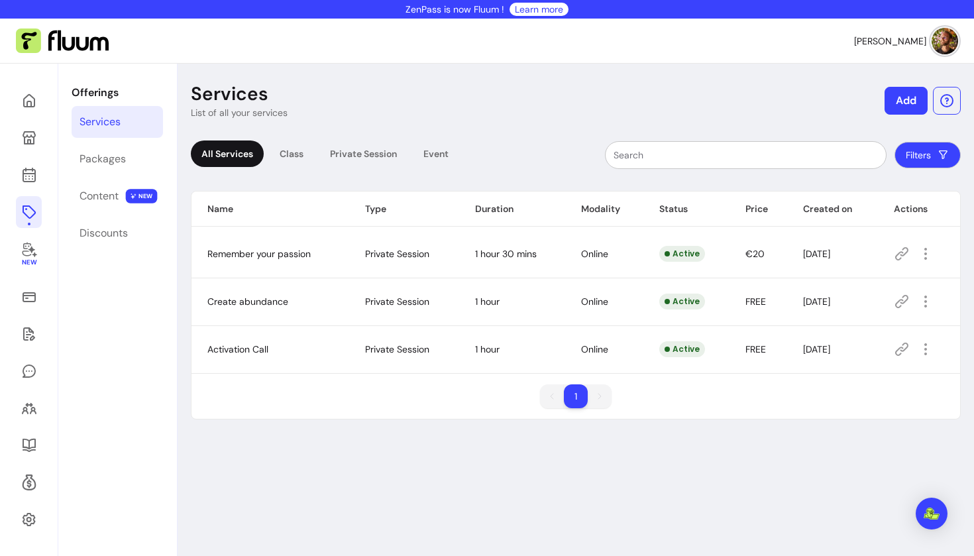
click at [893, 252] on icon at bounding box center [901, 254] width 16 height 16
click at [24, 170] on icon at bounding box center [29, 122] width 225 height 189
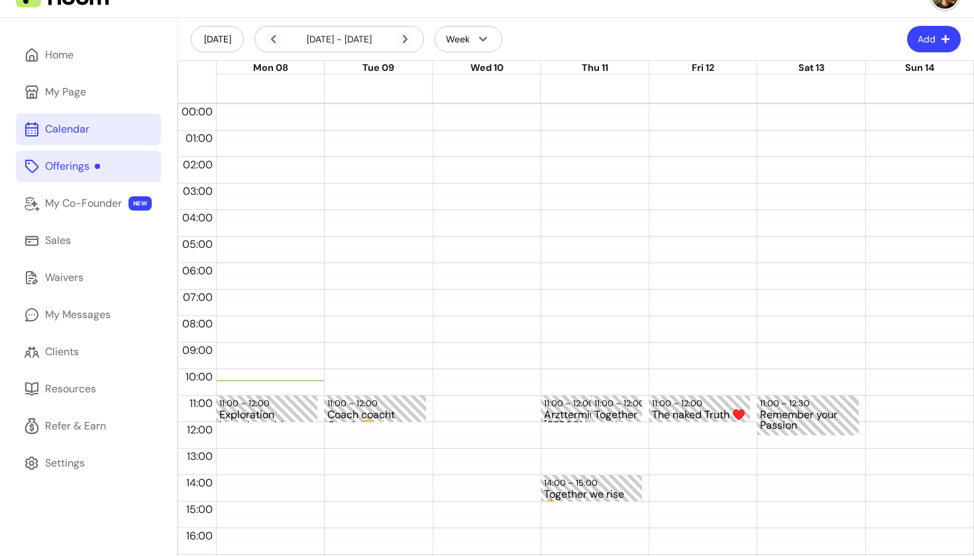
scroll to position [107, 0]
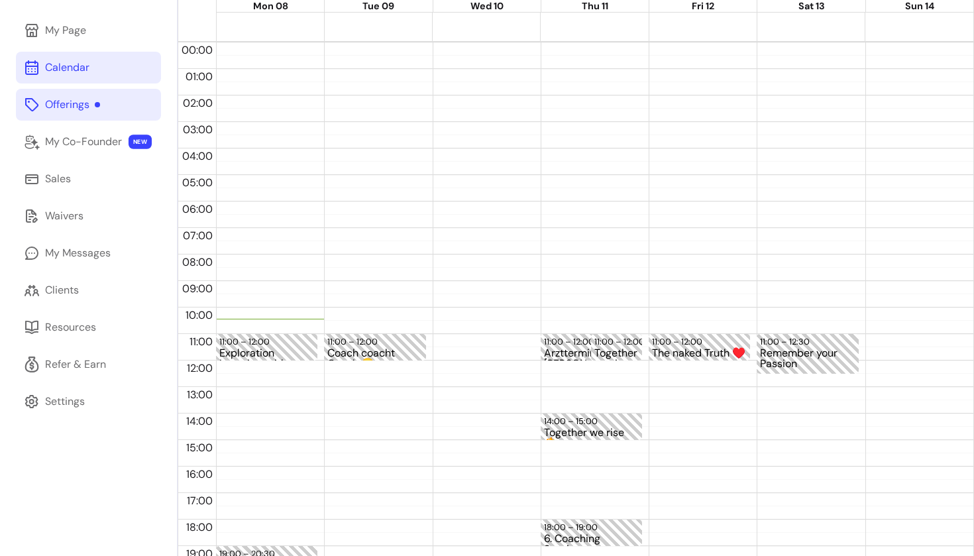
click at [780, 310] on div "11:00 – 12:30 Remember your Passion" at bounding box center [806, 360] width 101 height 636
click at [771, 313] on div "10:00 – 10:30" at bounding box center [807, 315] width 95 height 13
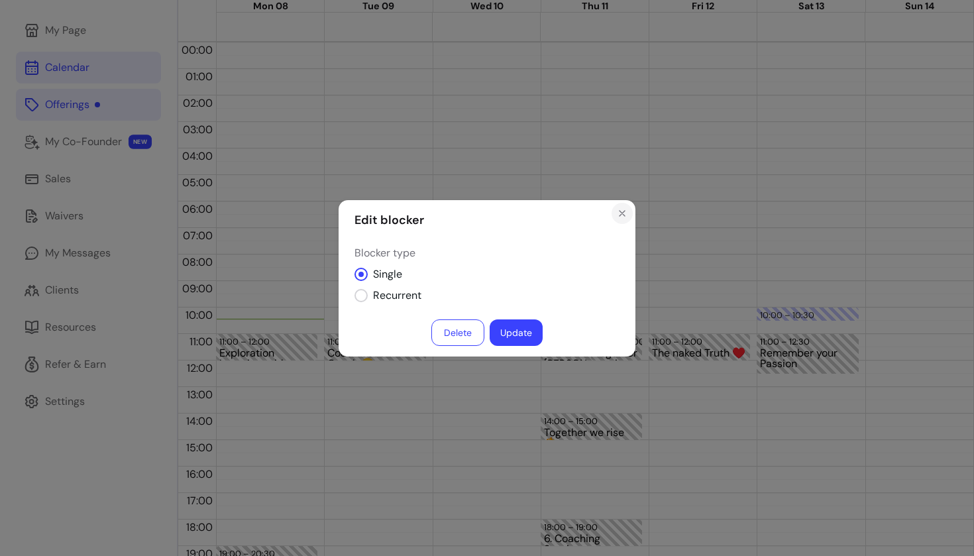
click at [621, 210] on icon "Close" at bounding box center [622, 213] width 11 height 11
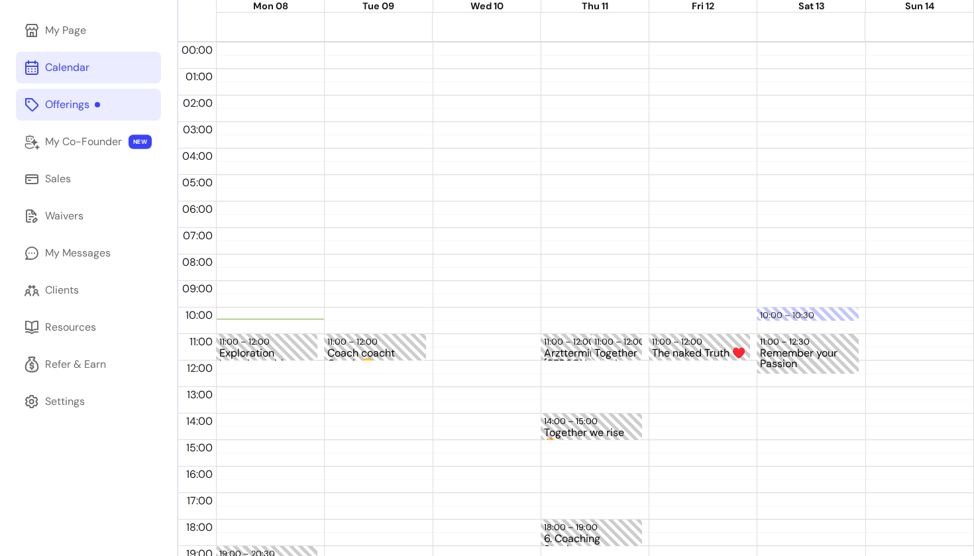
click at [918, 324] on div at bounding box center [915, 360] width 101 height 636
click at [814, 311] on div "10:00 – 10:30" at bounding box center [807, 315] width 95 height 13
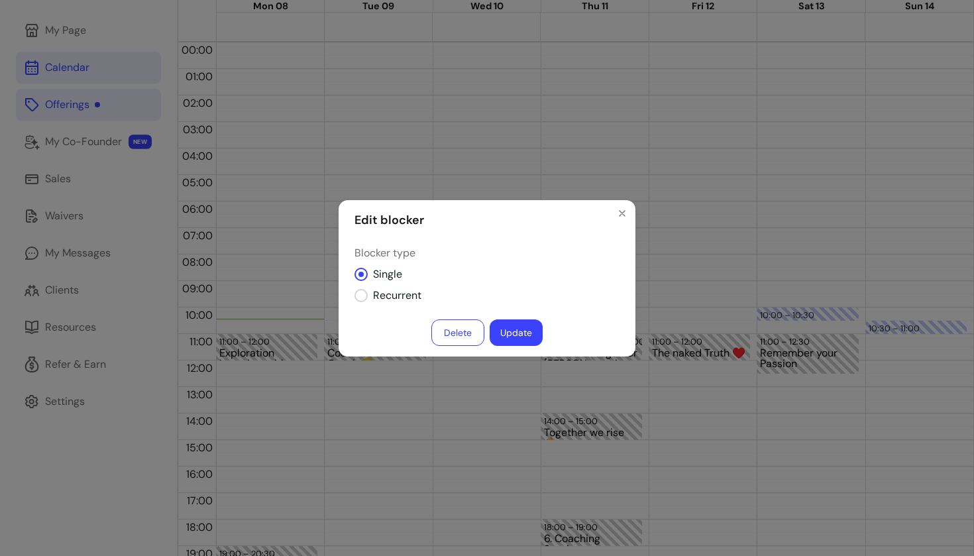
click at [461, 327] on button "Delete" at bounding box center [457, 332] width 53 height 26
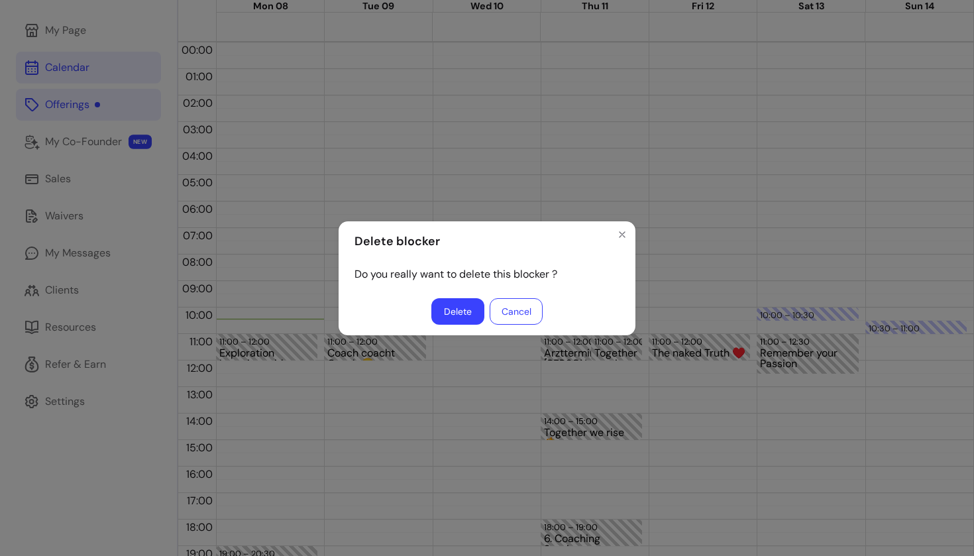
click at [469, 308] on button "Delete" at bounding box center [457, 311] width 53 height 26
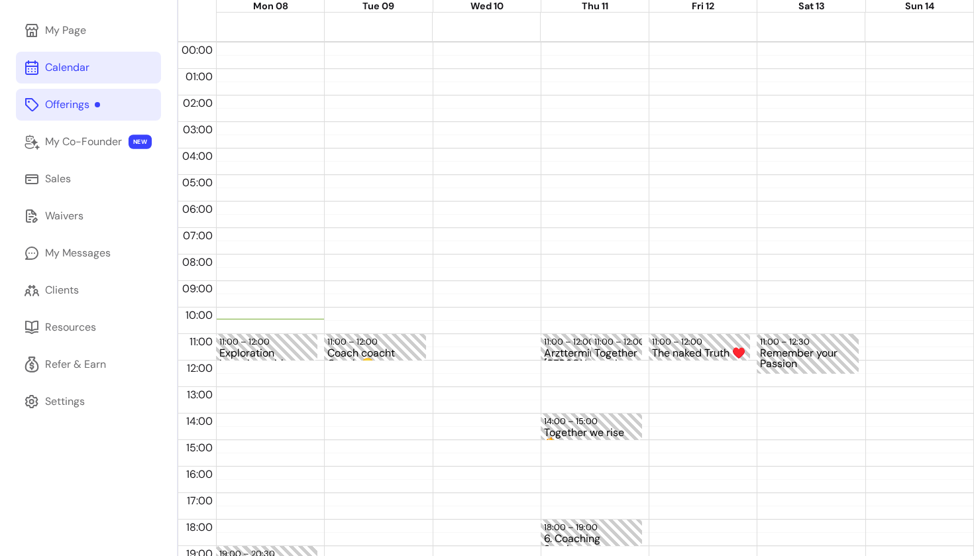
scroll to position [74, 0]
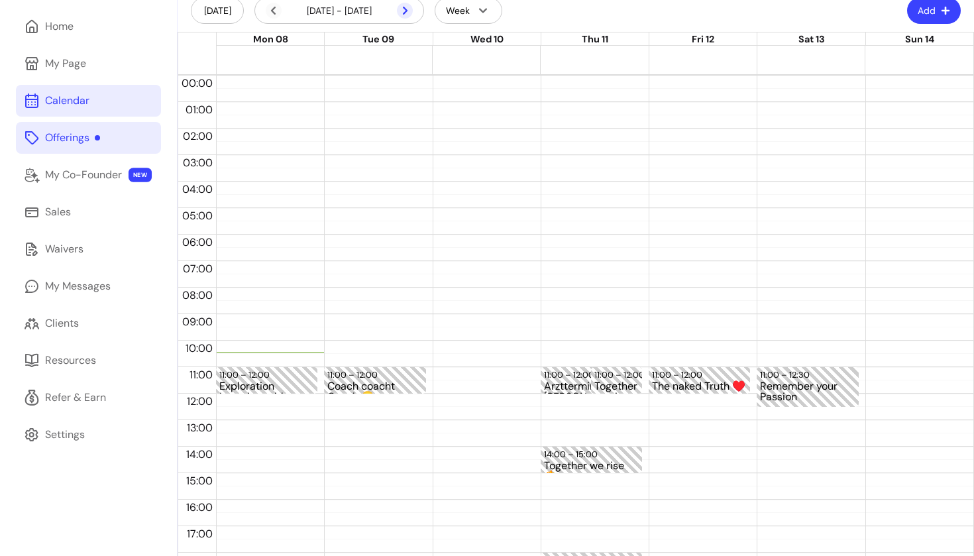
click at [411, 11] on icon at bounding box center [405, 11] width 16 height 16
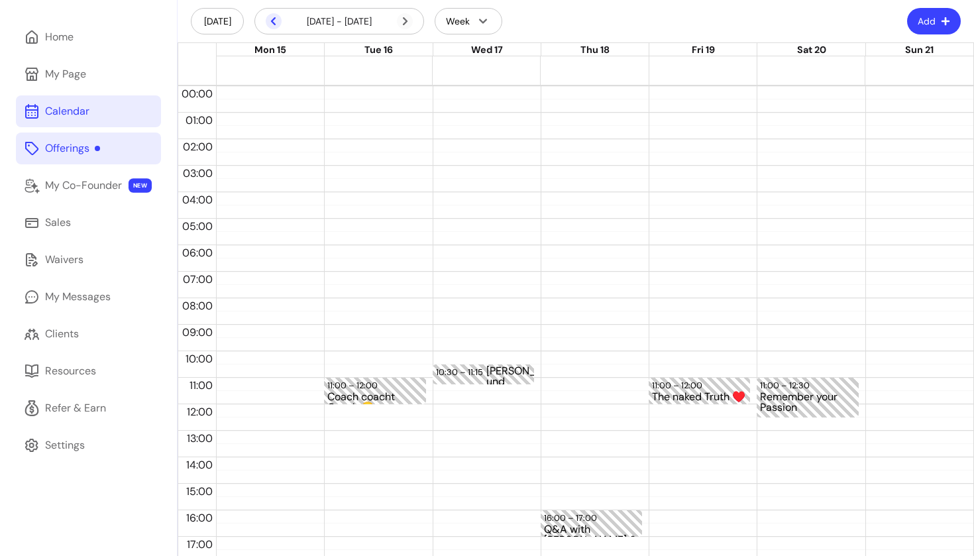
click at [270, 19] on icon at bounding box center [274, 21] width 16 height 16
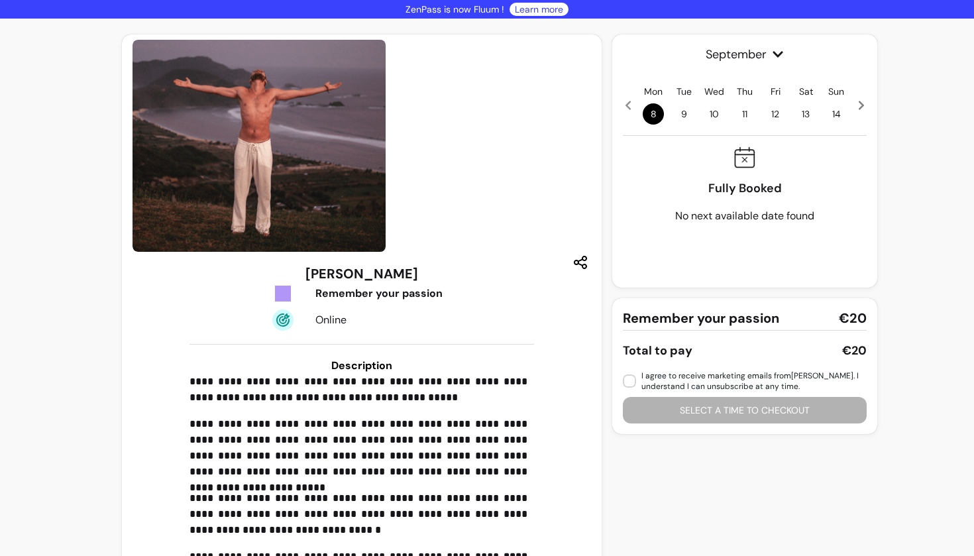
click at [801, 115] on span "13" at bounding box center [805, 113] width 21 height 21
click at [856, 104] on icon at bounding box center [861, 105] width 11 height 11
click at [801, 114] on span "13" at bounding box center [805, 113] width 21 height 21
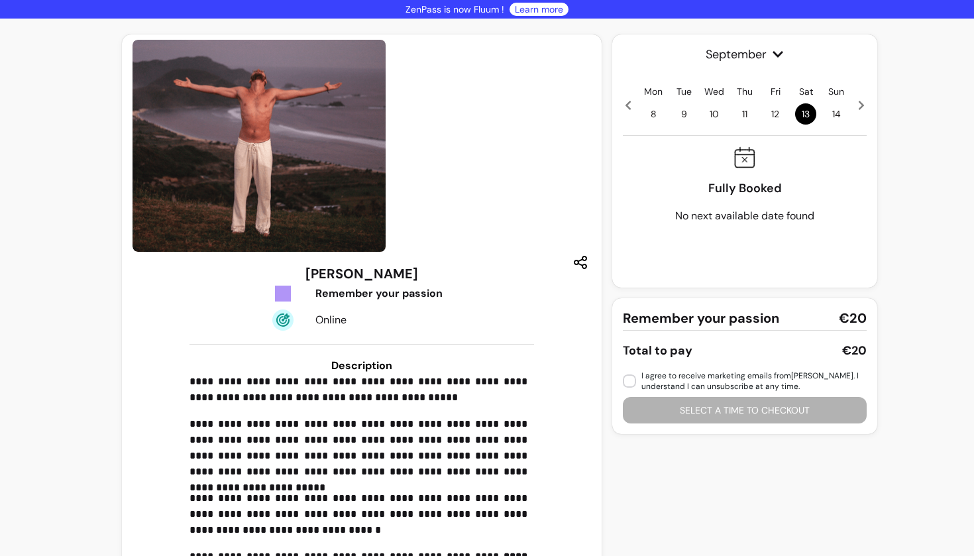
click at [862, 108] on div "September Mon 8 Tue 9 Wed 10 Thu 11 Fri 12 Sat 13 Sun 14 Fully Booked No next a…" at bounding box center [744, 160] width 265 height 253
click at [858, 106] on icon at bounding box center [861, 105] width 11 height 11
click at [858, 106] on icon at bounding box center [860, 105] width 5 height 9
click at [805, 111] on span "27" at bounding box center [805, 113] width 21 height 21
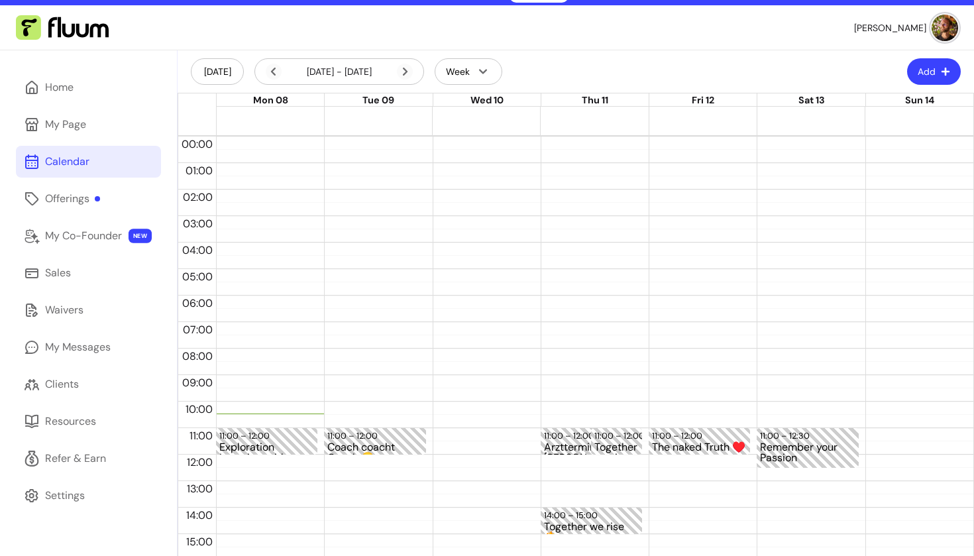
scroll to position [50, 0]
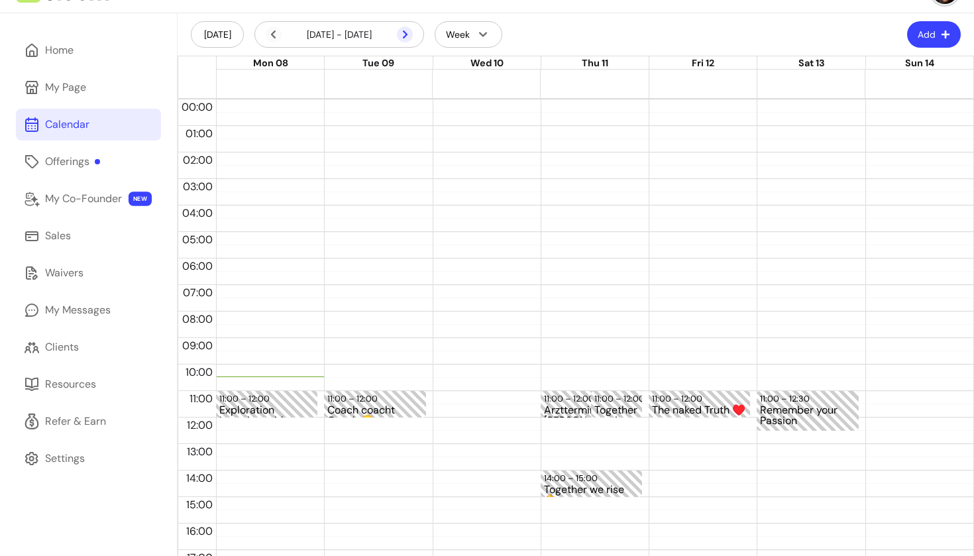
click at [405, 36] on icon at bounding box center [335, 52] width 225 height 189
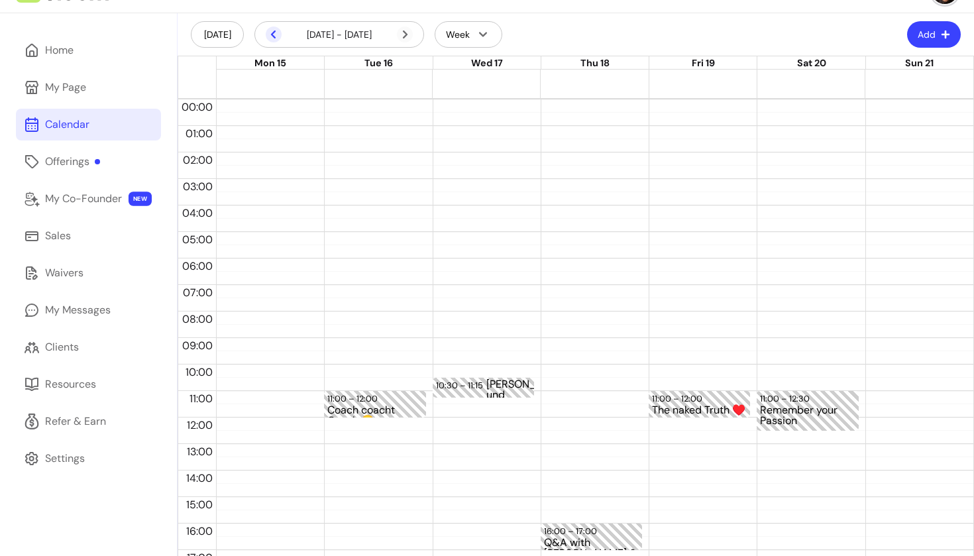
click at [272, 35] on icon at bounding box center [273, 34] width 5 height 8
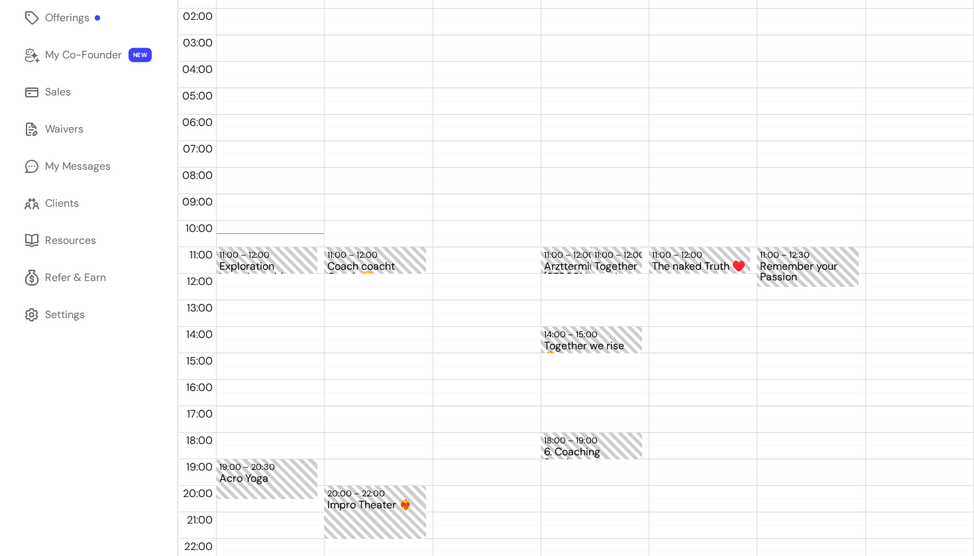
scroll to position [168, 0]
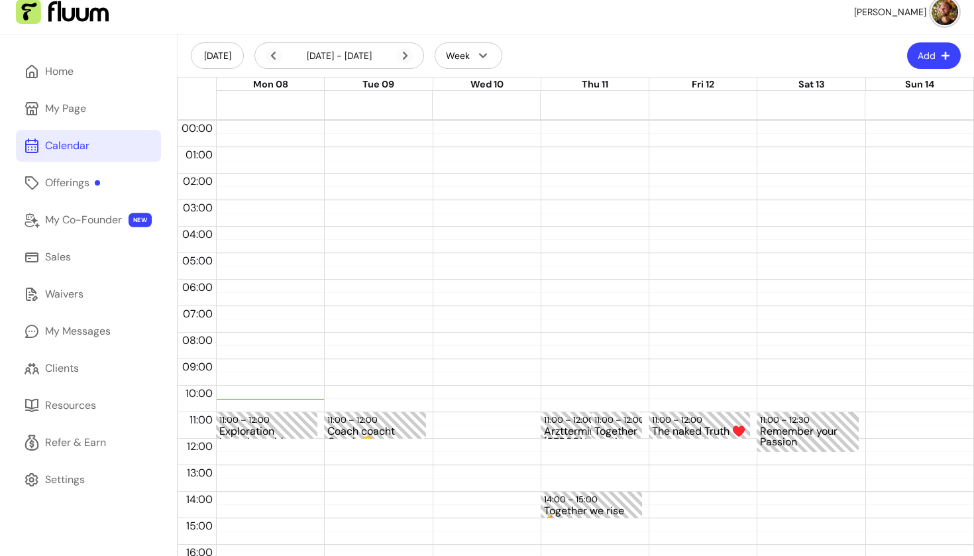
scroll to position [62, 0]
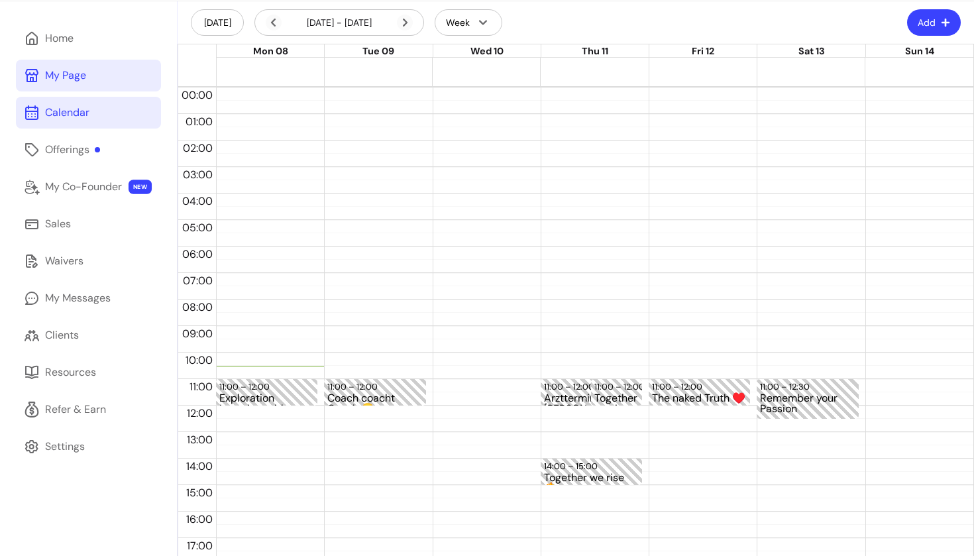
click at [84, 80] on div "My Page" at bounding box center [65, 76] width 41 height 16
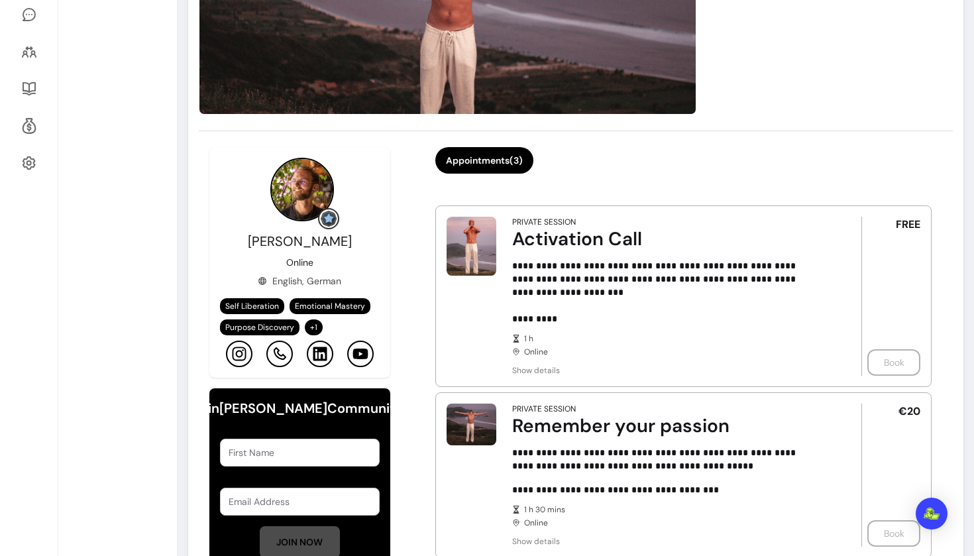
scroll to position [380, 0]
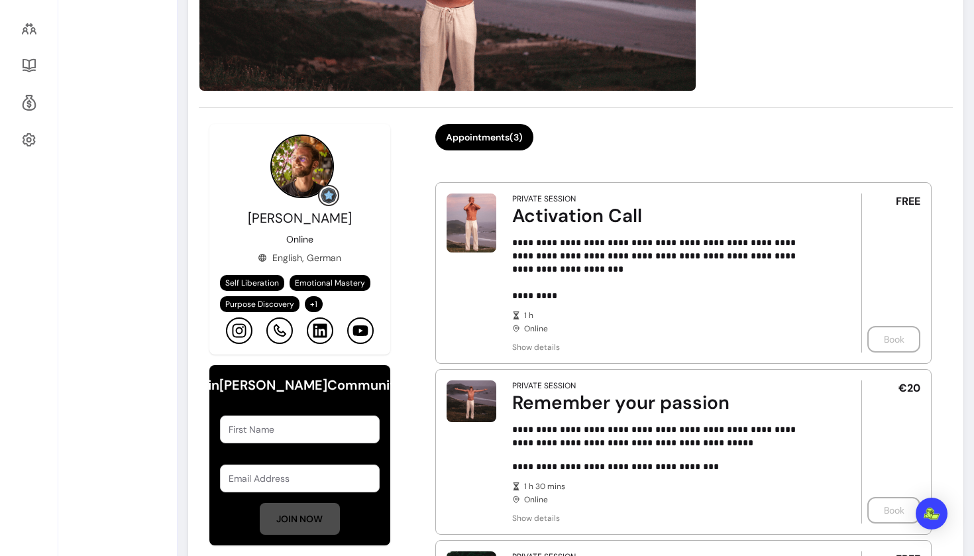
click at [315, 304] on span "+ 1" at bounding box center [313, 304] width 13 height 11
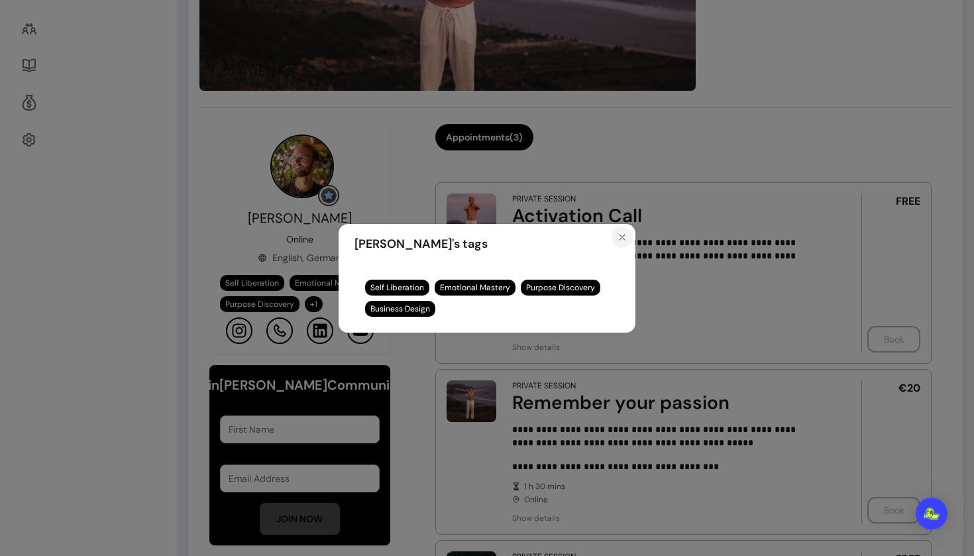
click at [625, 238] on icon "Close" at bounding box center [622, 237] width 11 height 11
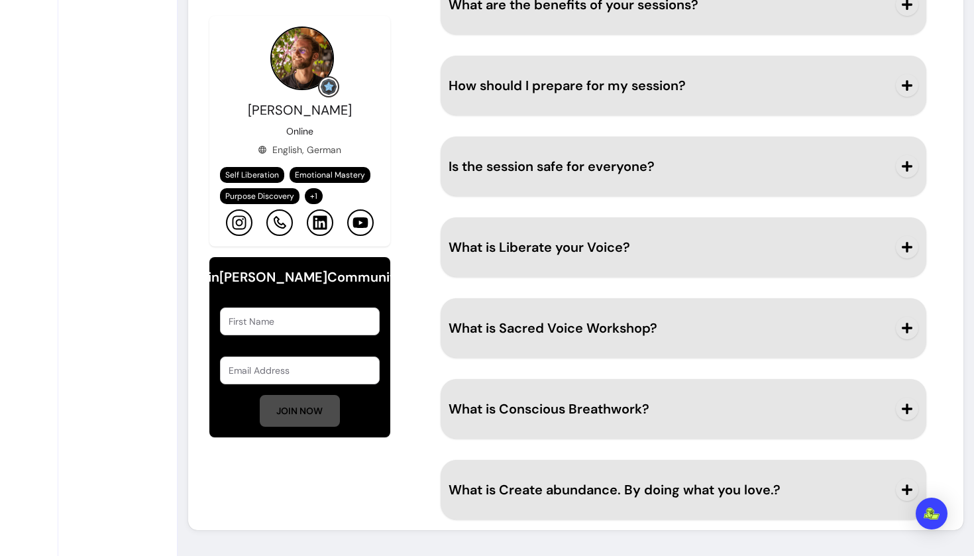
scroll to position [0, 0]
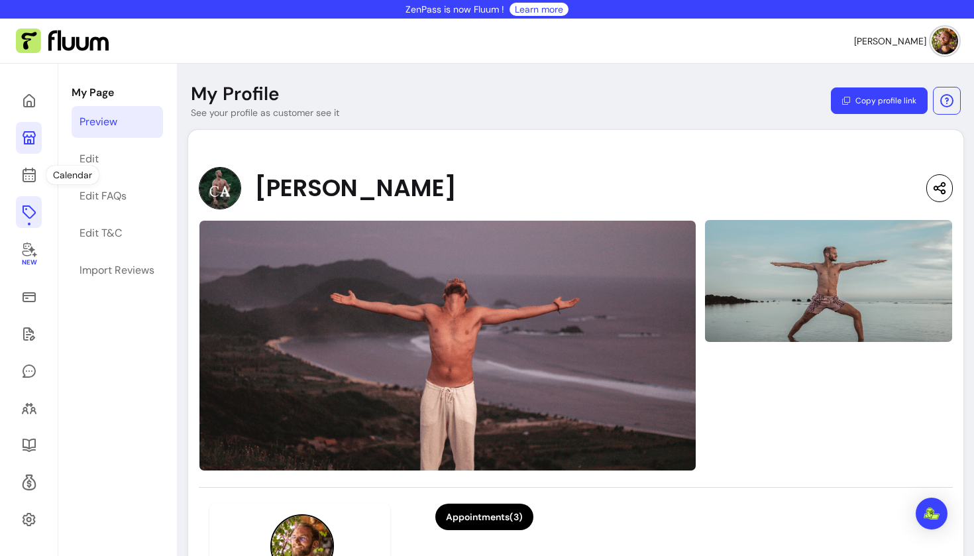
click at [32, 207] on icon at bounding box center [29, 212] width 16 height 16
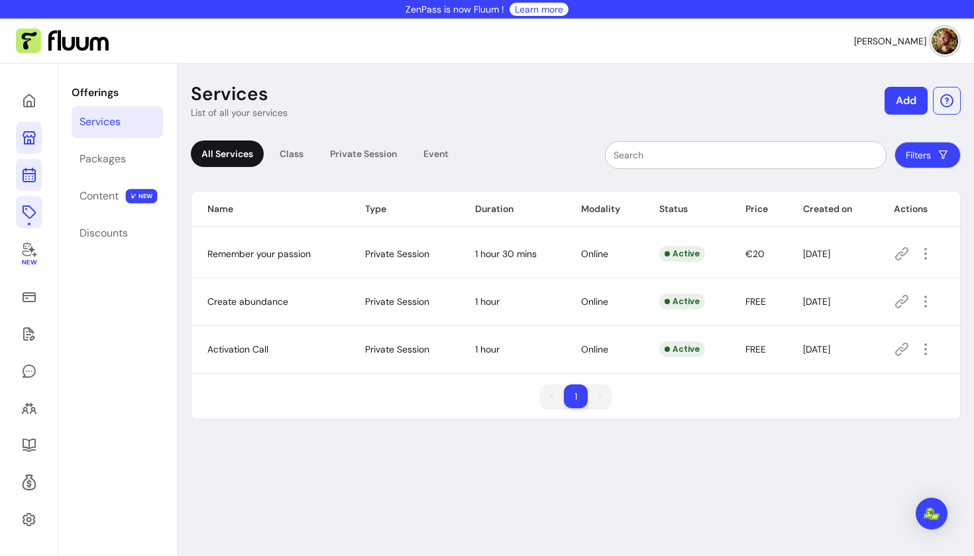
click at [27, 179] on icon at bounding box center [29, 175] width 16 height 16
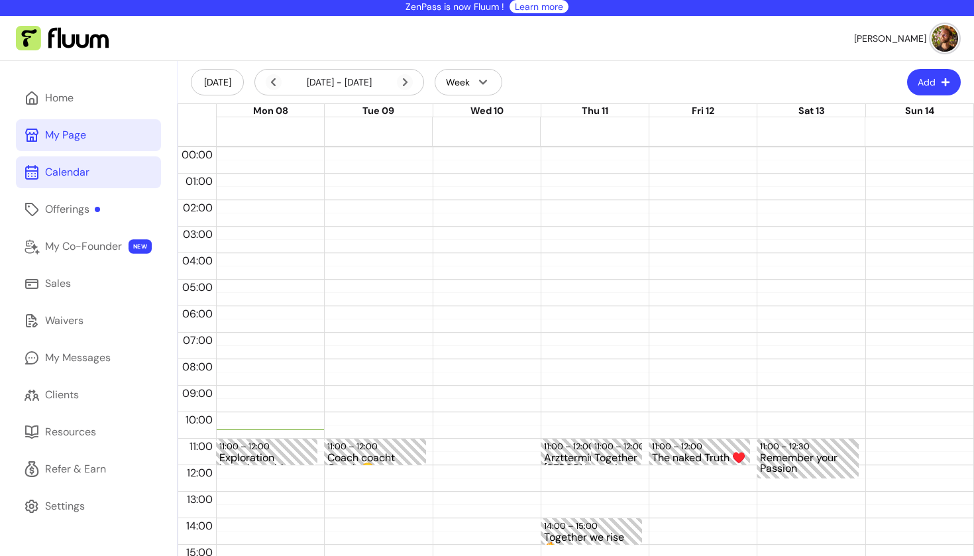
scroll to position [19, 0]
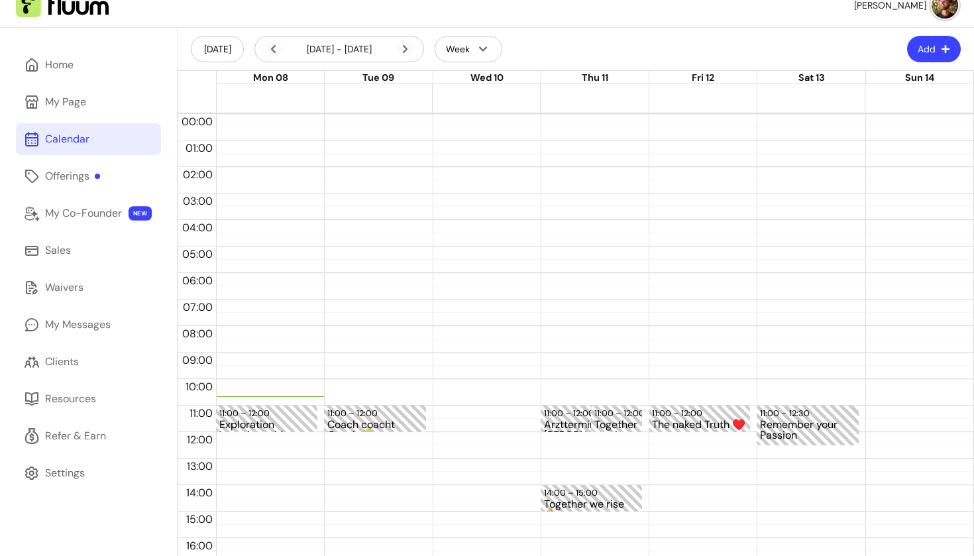
scroll to position [38, 0]
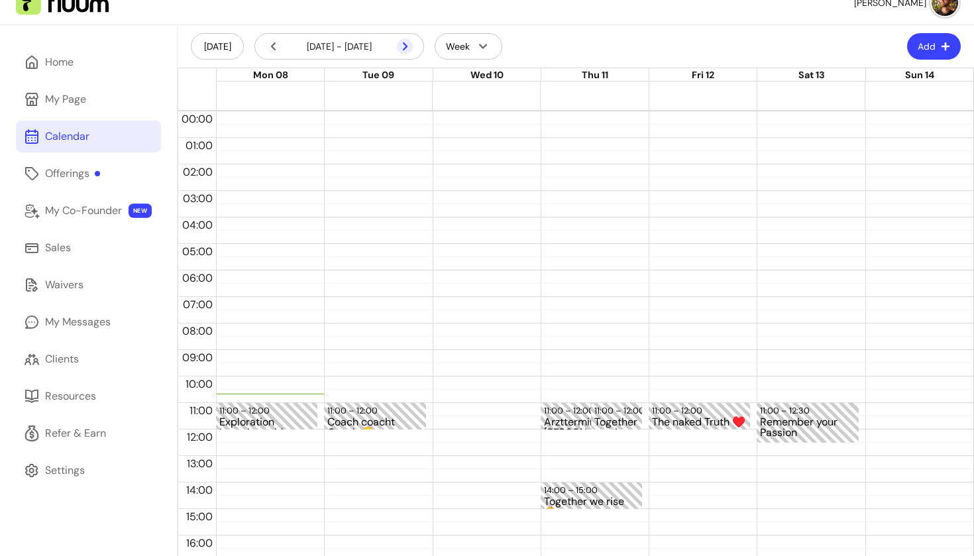
click at [402, 50] on icon at bounding box center [405, 46] width 16 height 16
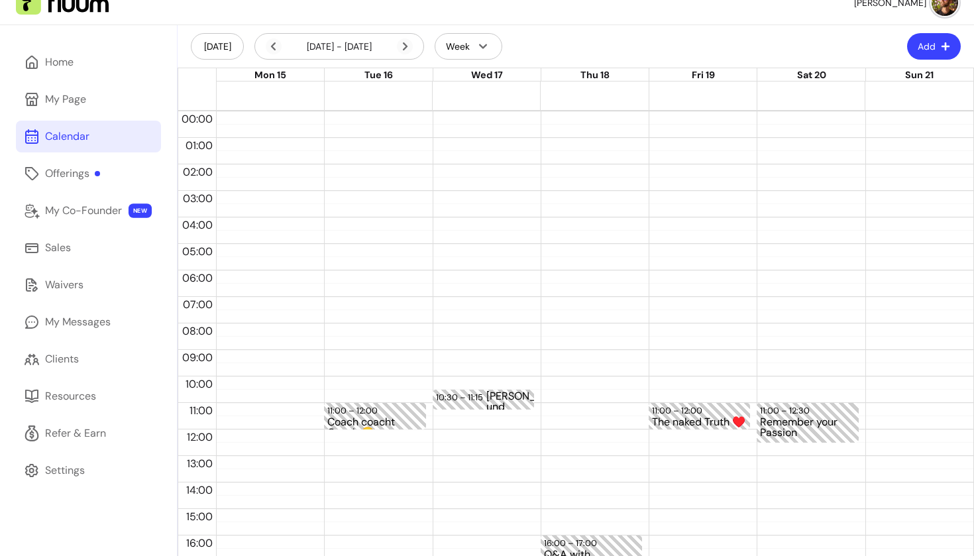
scroll to position [41, 0]
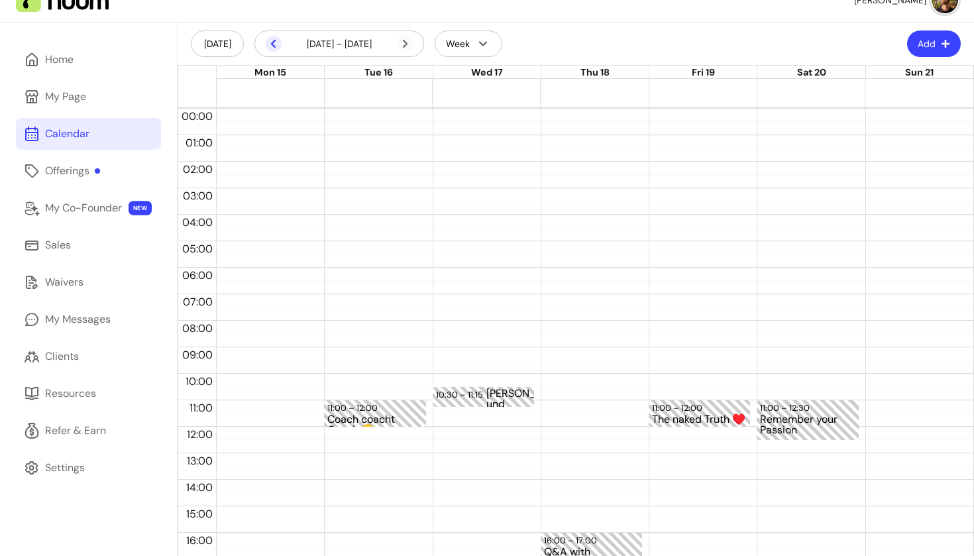
click at [274, 42] on icon at bounding box center [273, 44] width 5 height 8
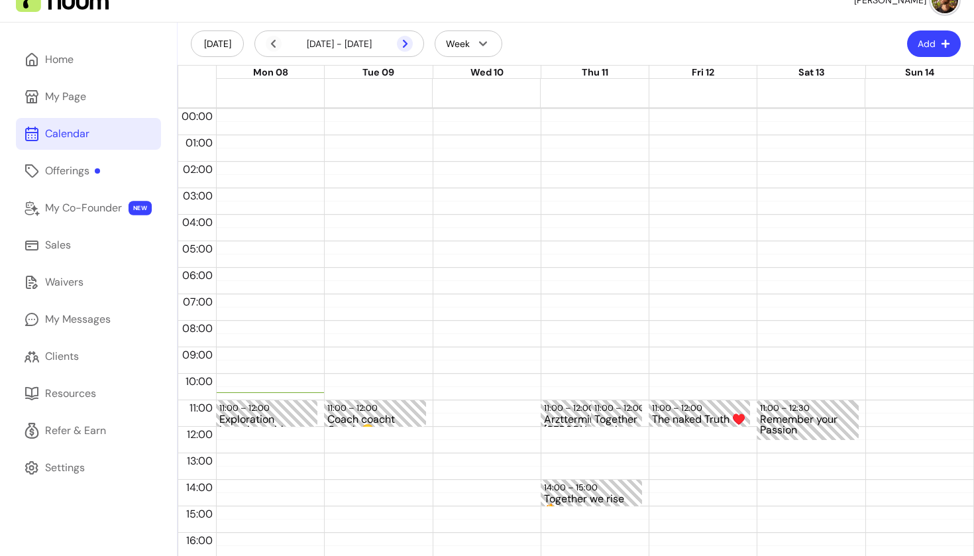
click at [403, 42] on icon at bounding box center [405, 44] width 16 height 16
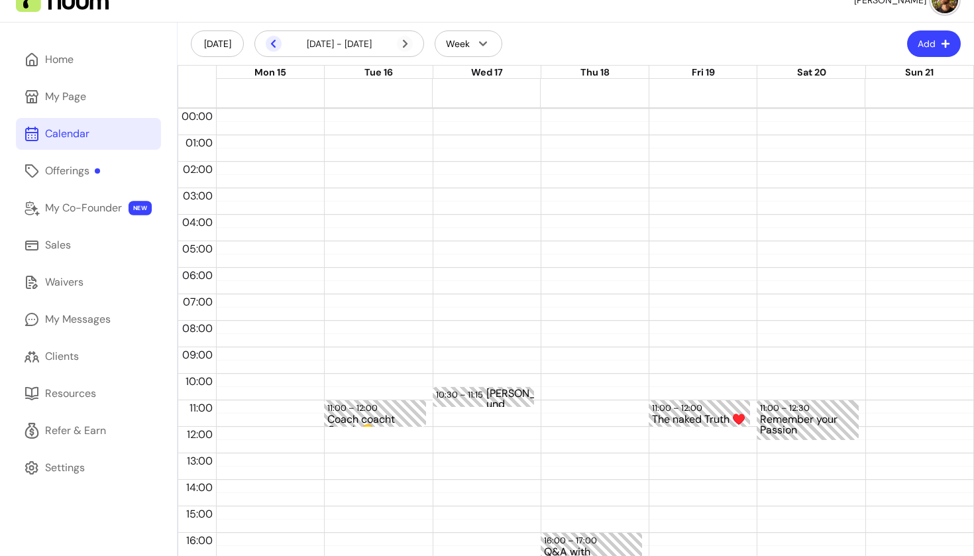
click at [271, 45] on icon at bounding box center [274, 44] width 16 height 16
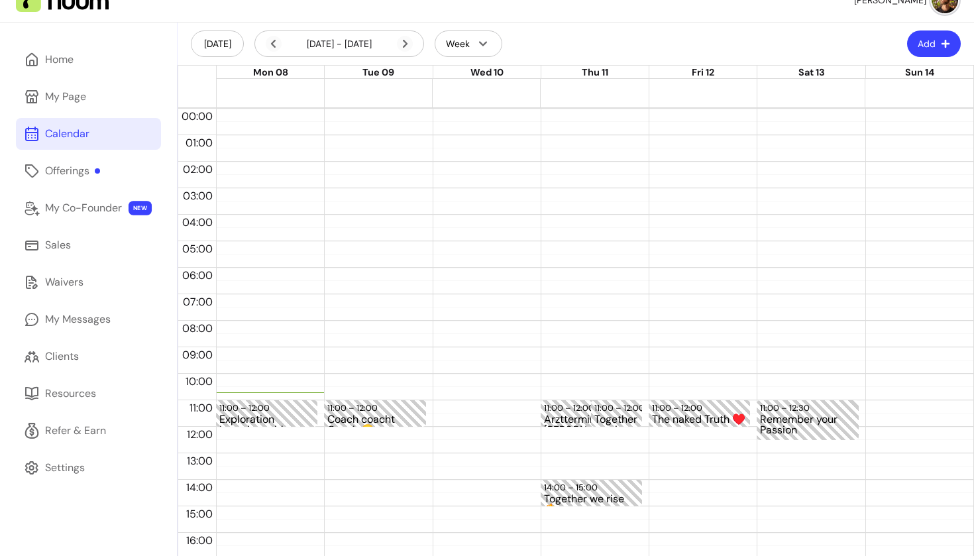
scroll to position [230, 0]
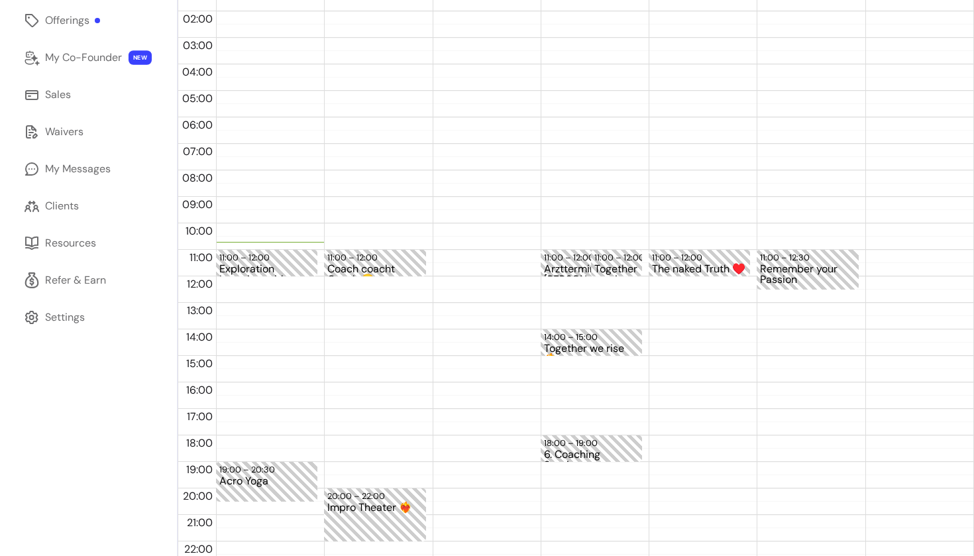
scroll to position [194, 0]
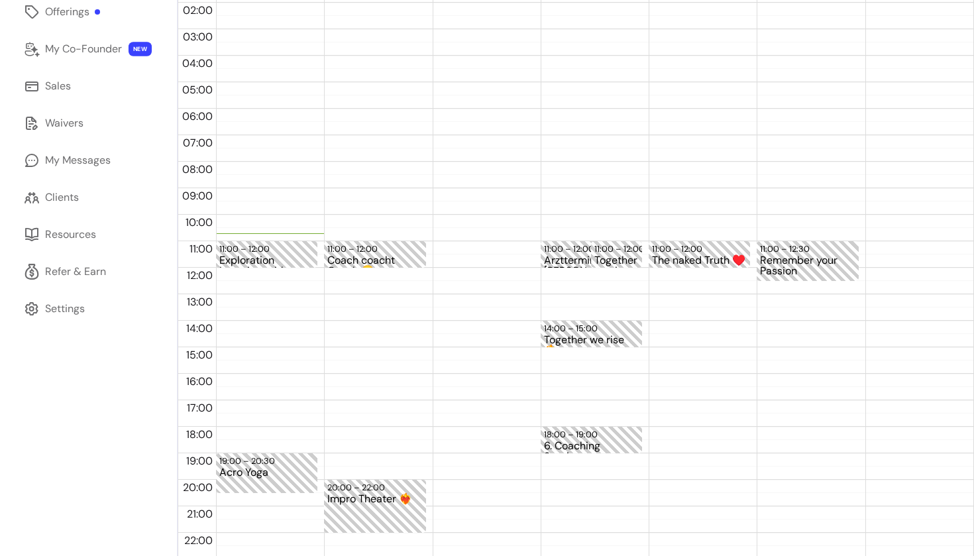
scroll to position [150, 0]
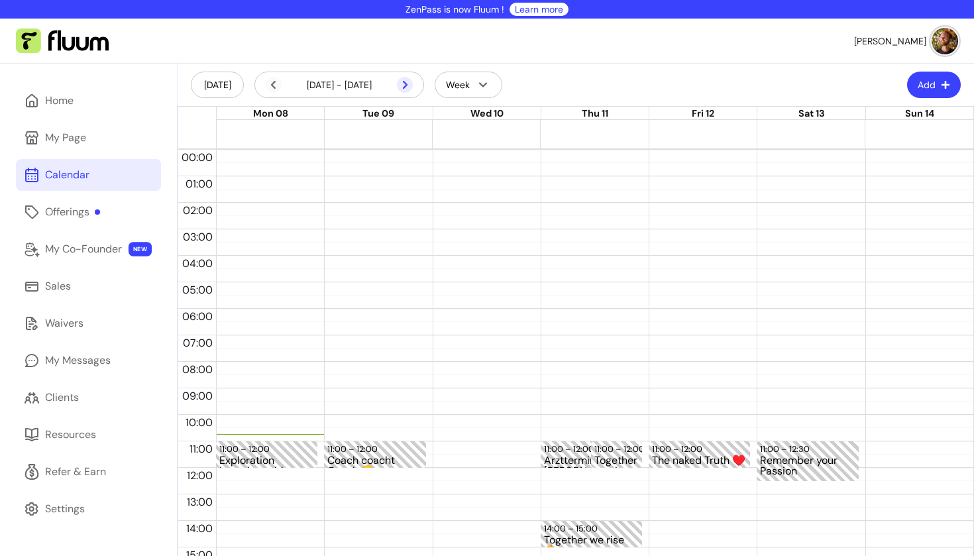
click at [405, 83] on icon at bounding box center [335, 102] width 225 height 189
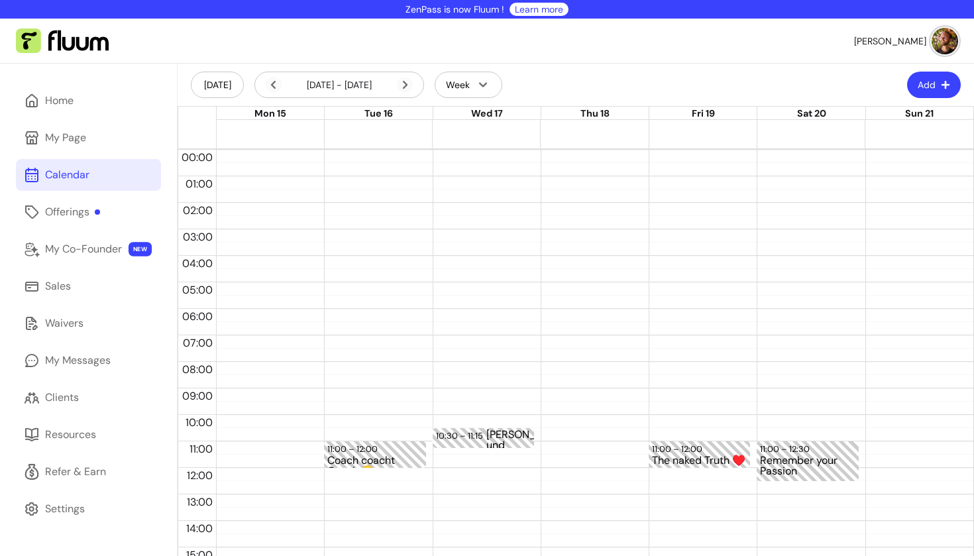
scroll to position [230, 0]
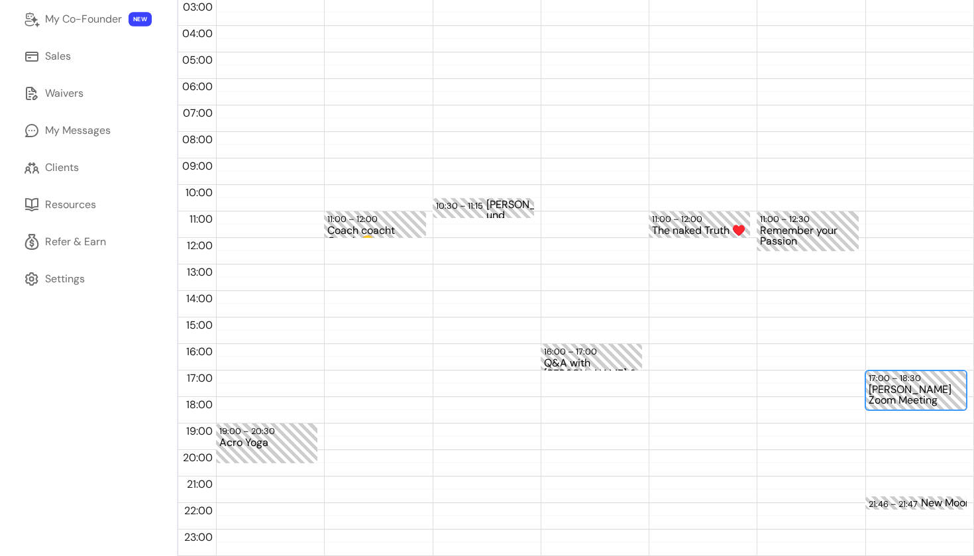
click at [898, 385] on div "Julian Fischer's Zoom Meeting" at bounding box center [915, 396] width 95 height 25
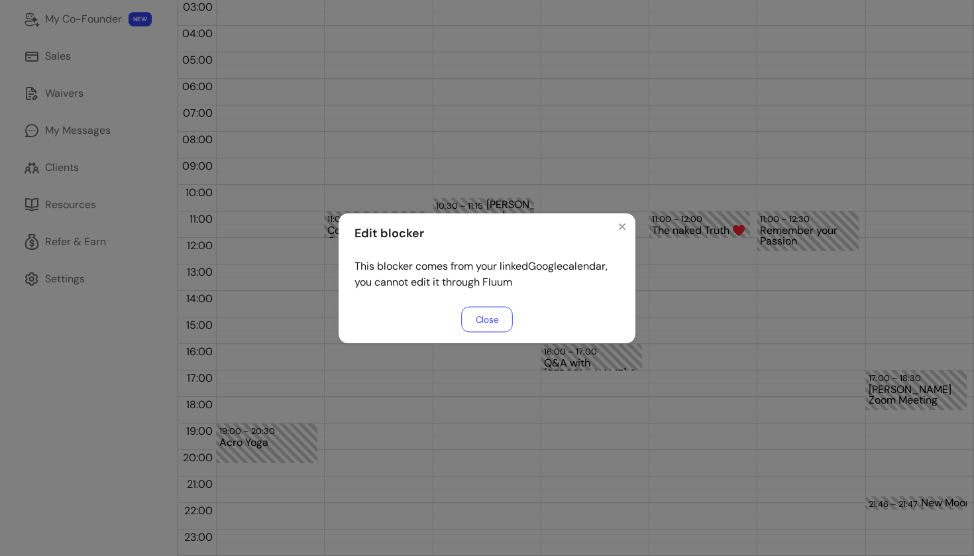
click at [501, 315] on button "Close" at bounding box center [487, 319] width 52 height 26
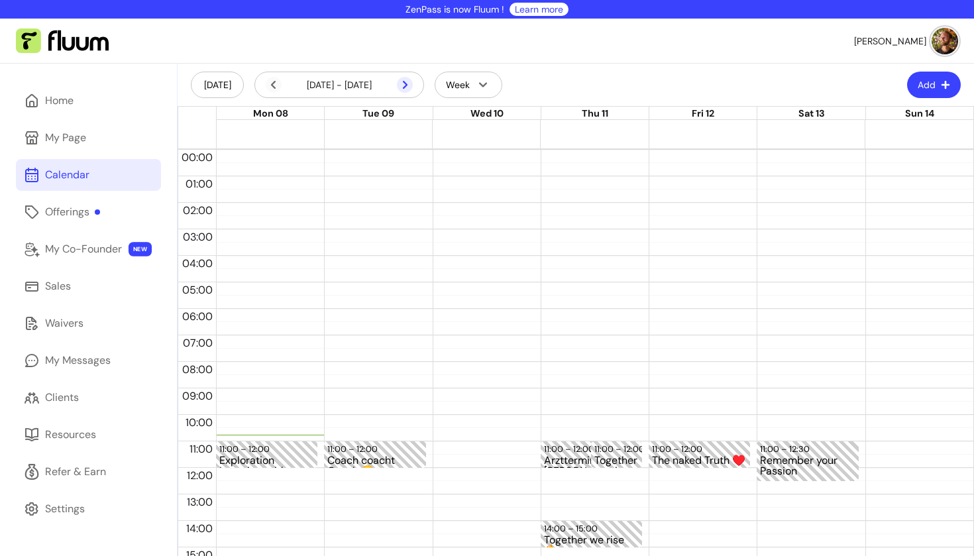
click at [411, 83] on icon at bounding box center [405, 85] width 16 height 16
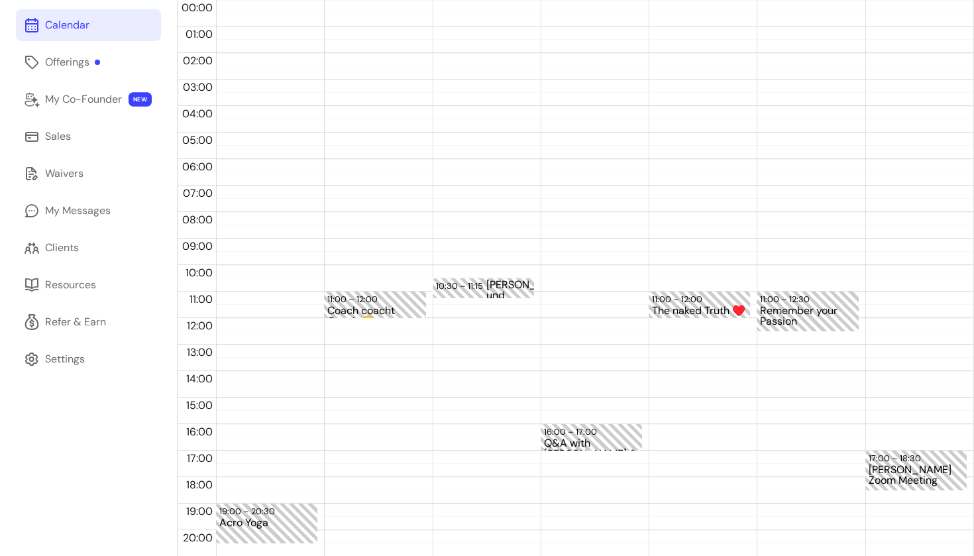
scroll to position [230, 0]
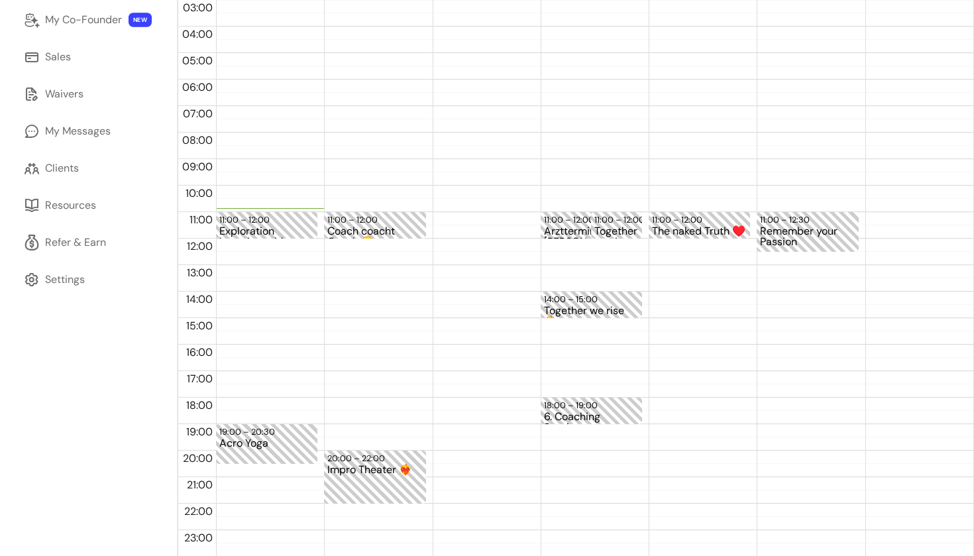
scroll to position [28, 0]
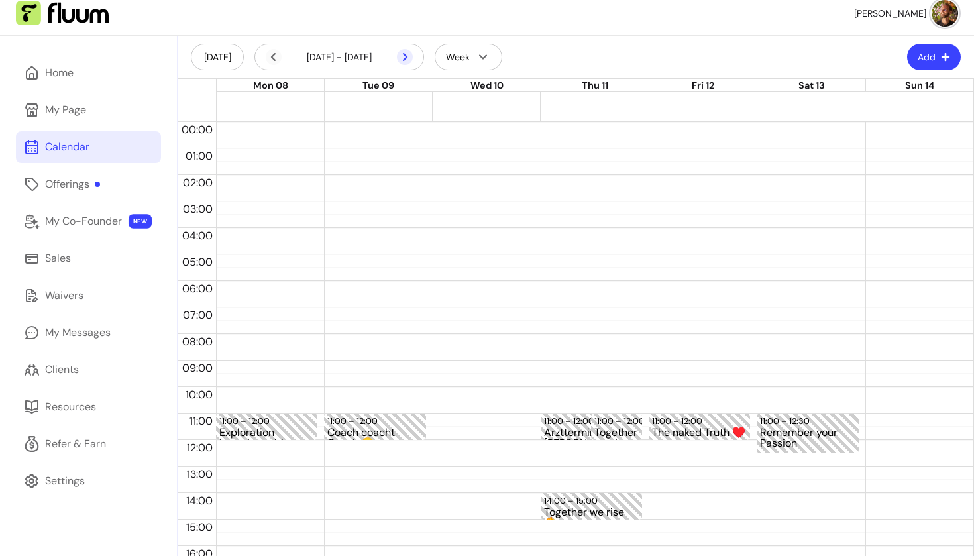
click at [407, 54] on icon at bounding box center [405, 57] width 16 height 16
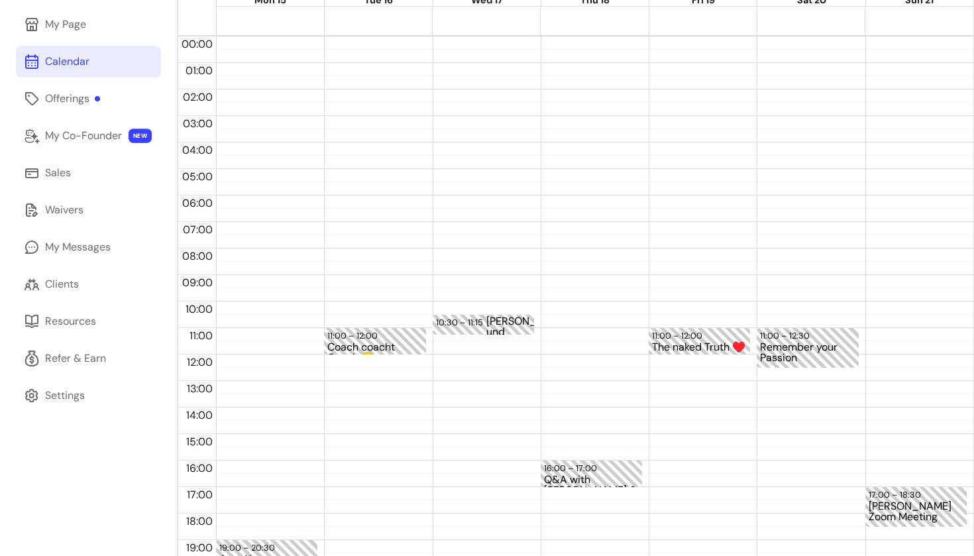
scroll to position [116, 0]
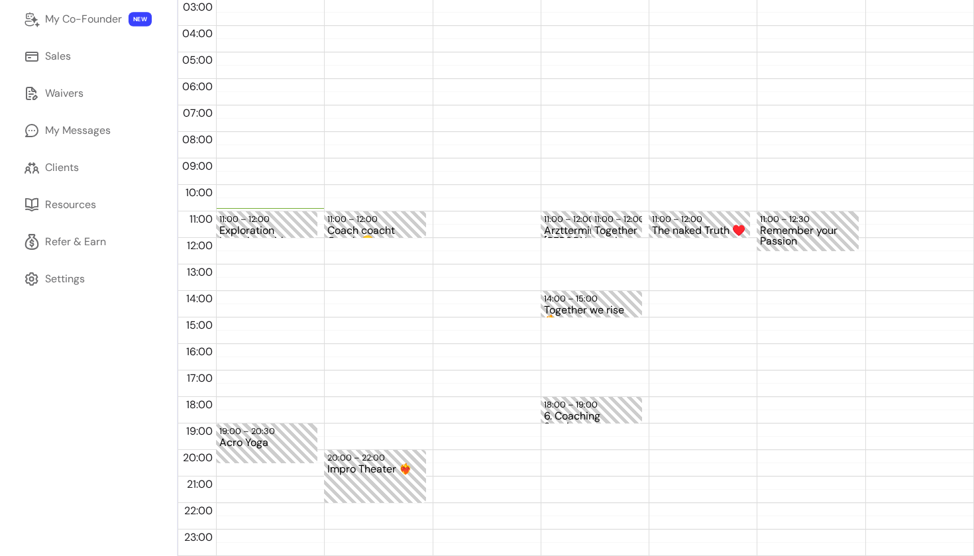
scroll to position [44, 0]
